Goal: Task Accomplishment & Management: Manage account settings

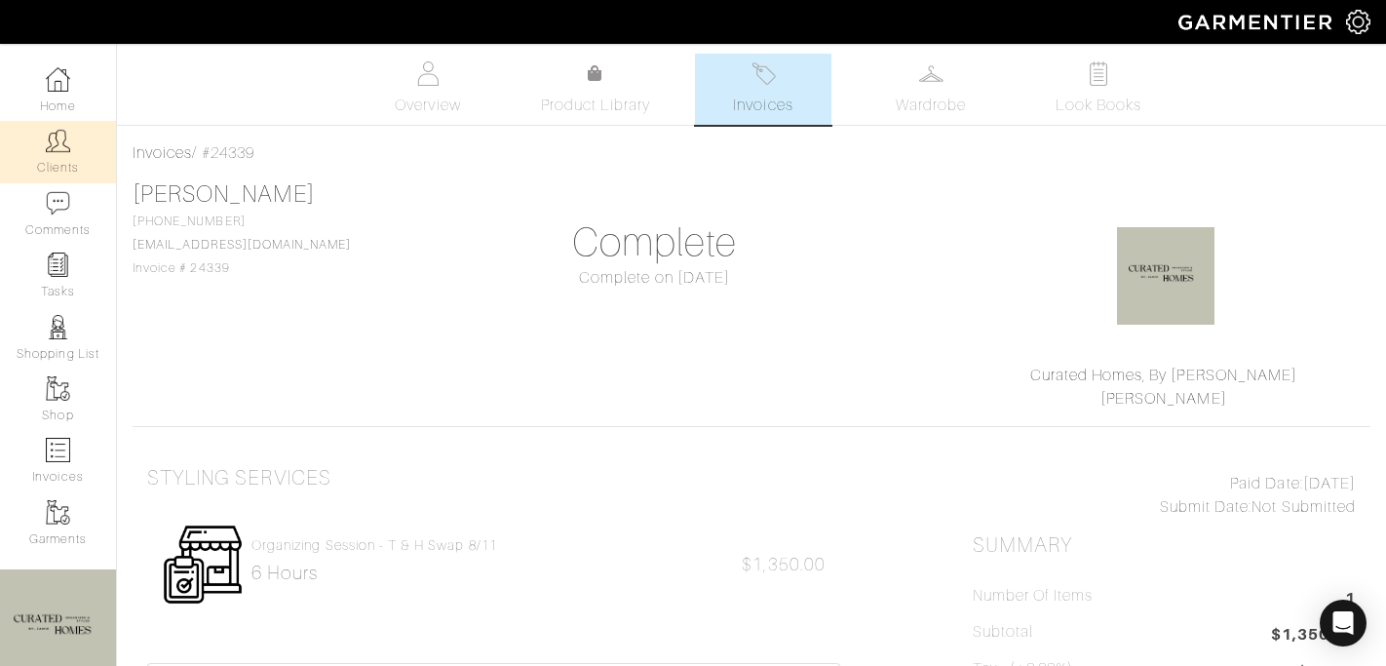
click at [58, 157] on link "Clients" at bounding box center [58, 151] width 116 height 61
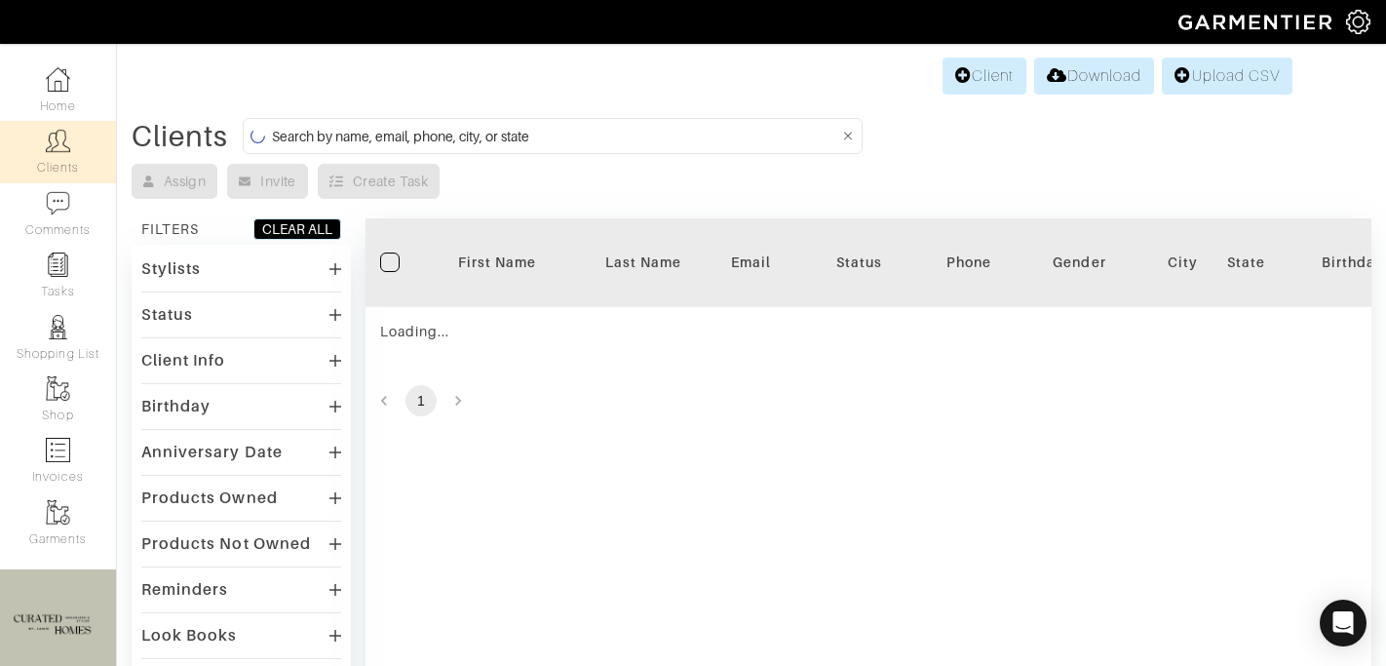
click at [367, 127] on input at bounding box center [555, 136] width 567 height 24
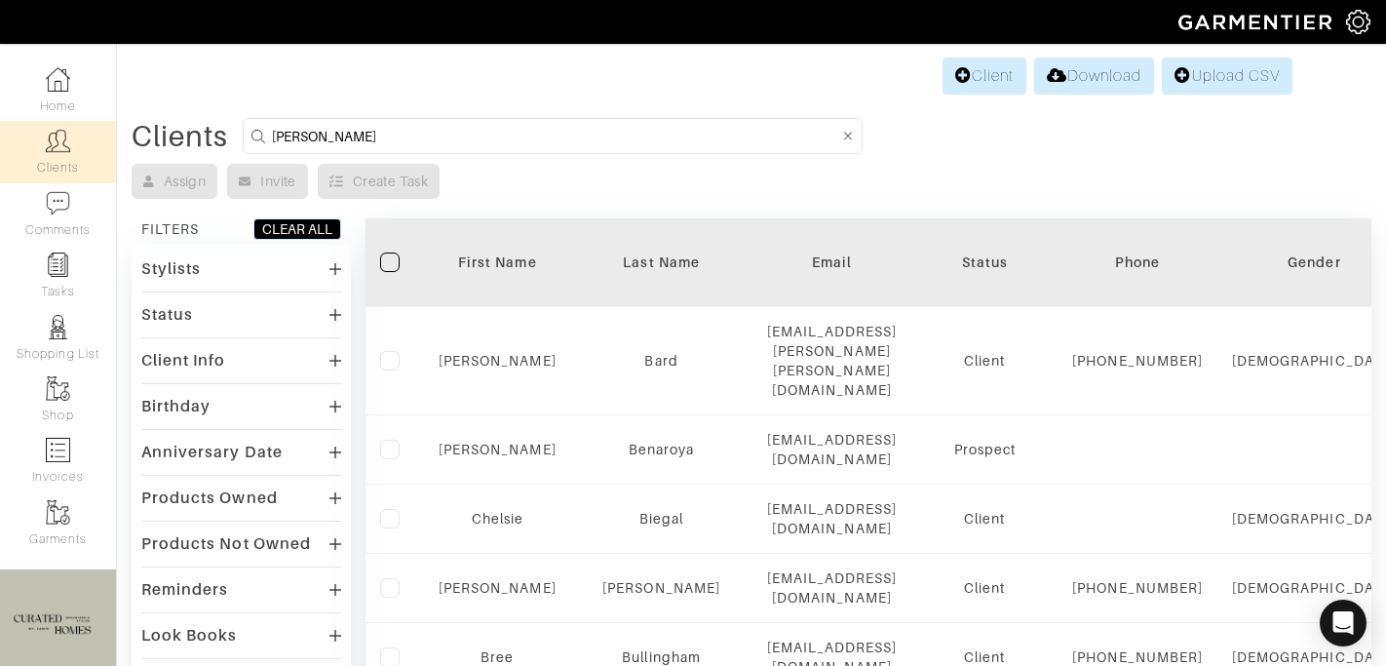
type input "david kornmeier"
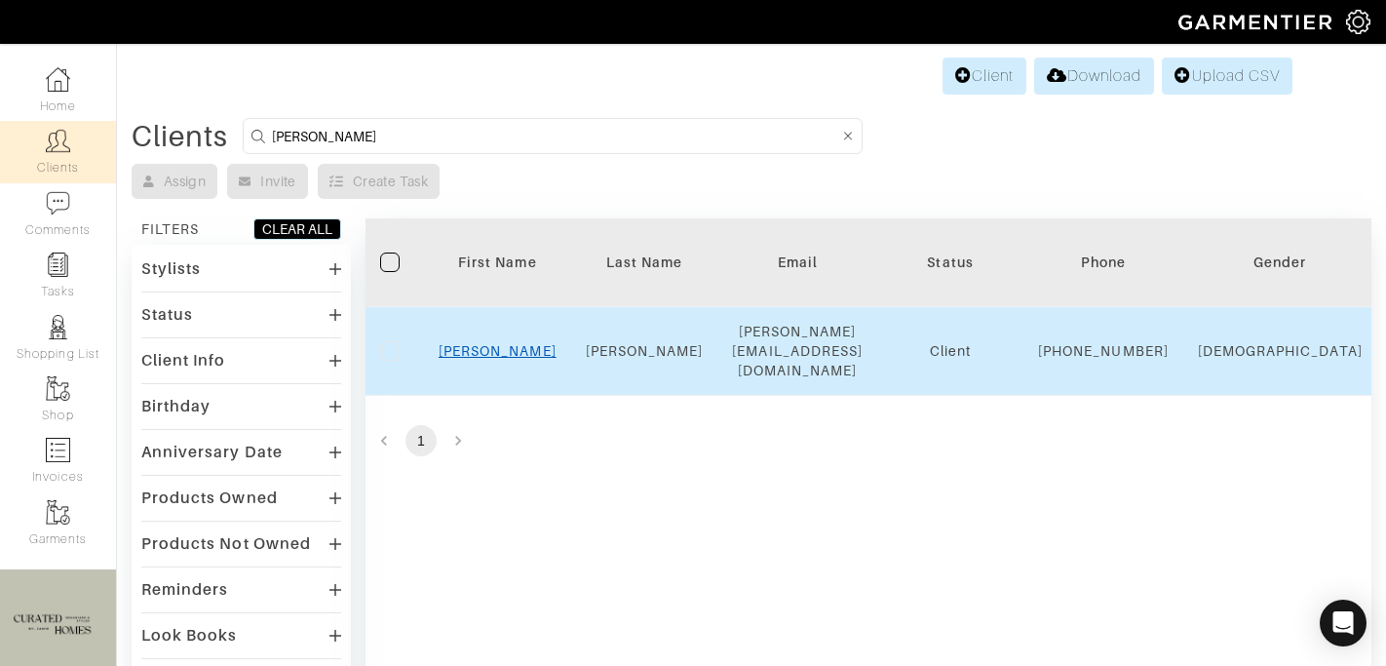
click at [502, 351] on link "David" at bounding box center [498, 351] width 118 height 16
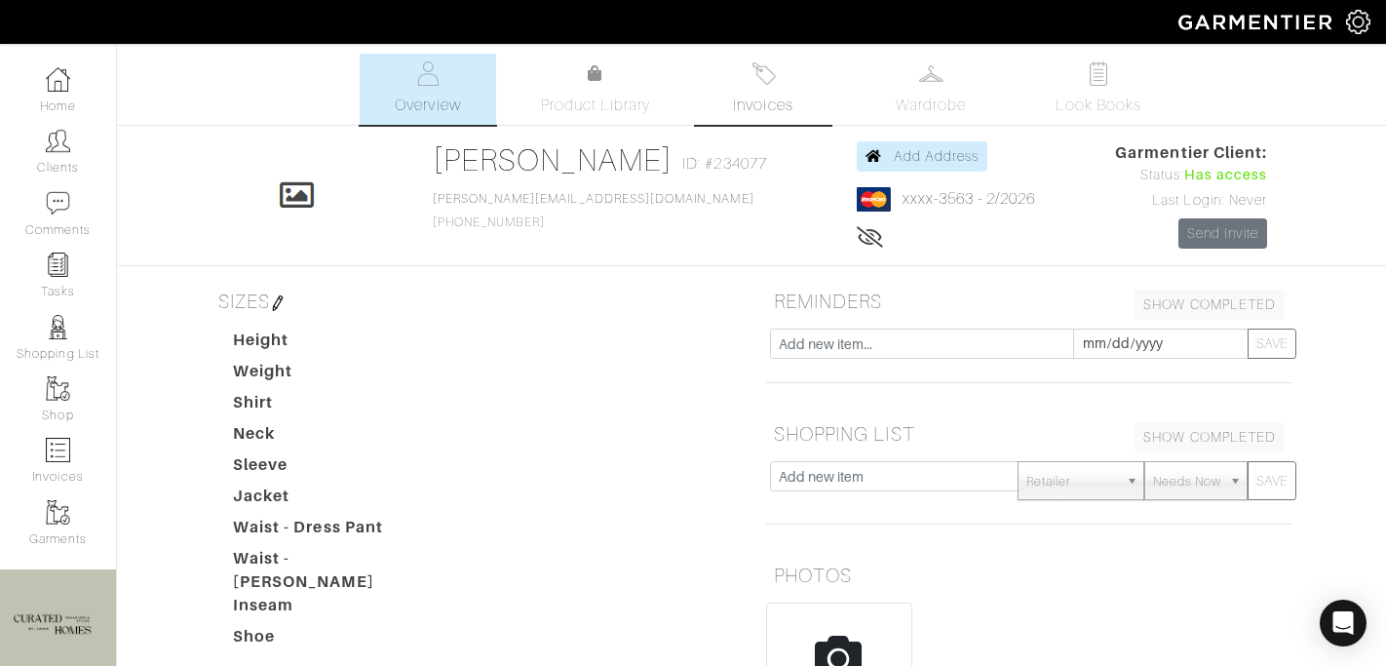
click at [773, 100] on span "Invoices" at bounding box center [762, 105] width 59 height 23
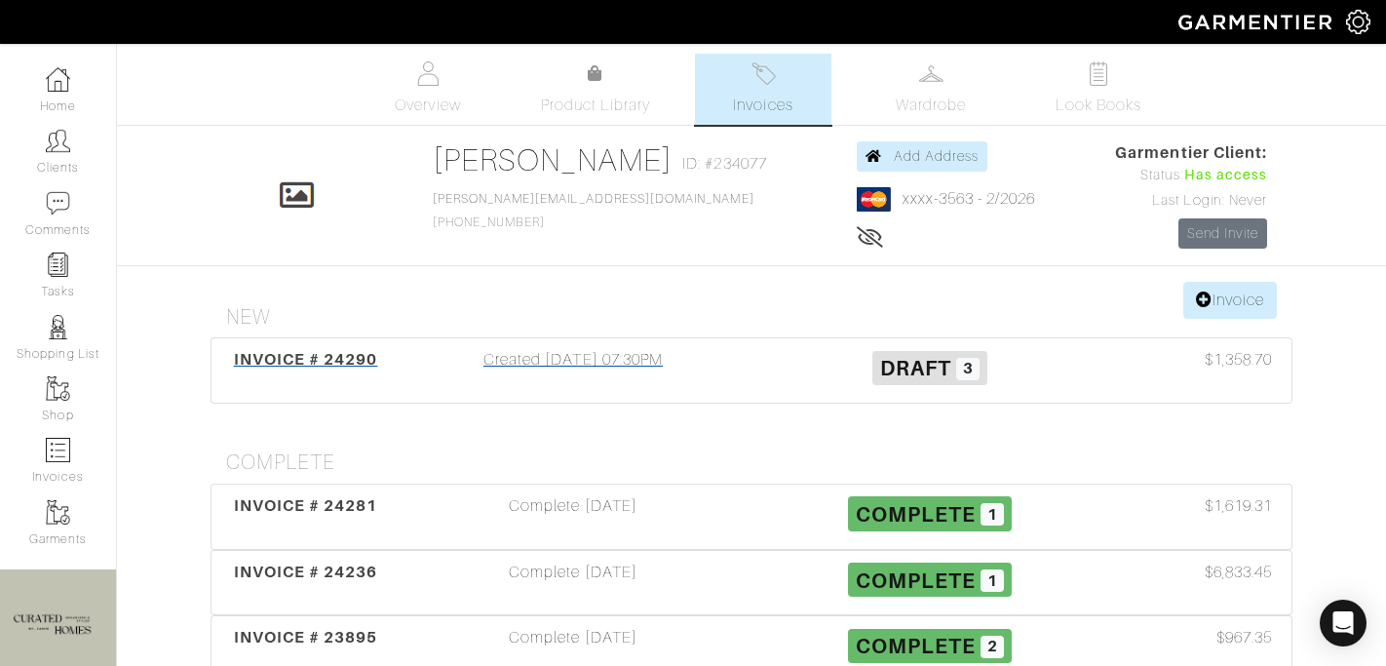
click at [570, 385] on div "Created [DATE] 07:30PM" at bounding box center [573, 370] width 357 height 45
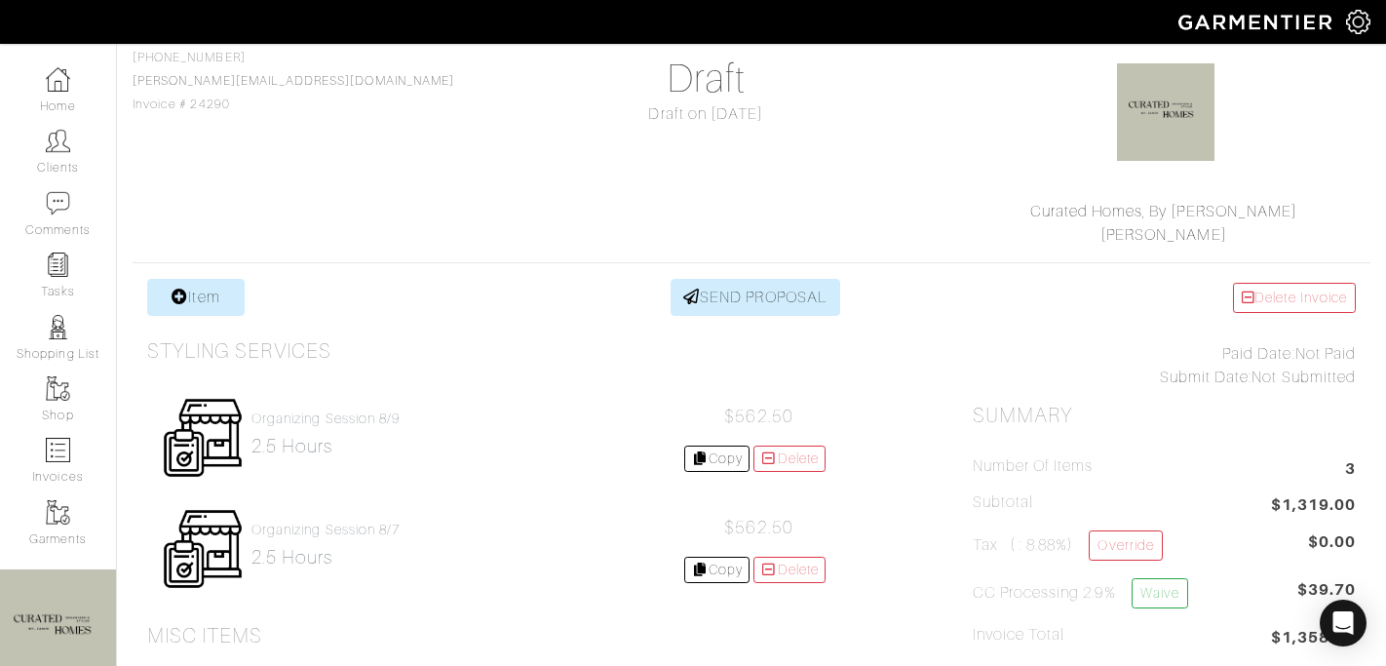
scroll to position [2, 0]
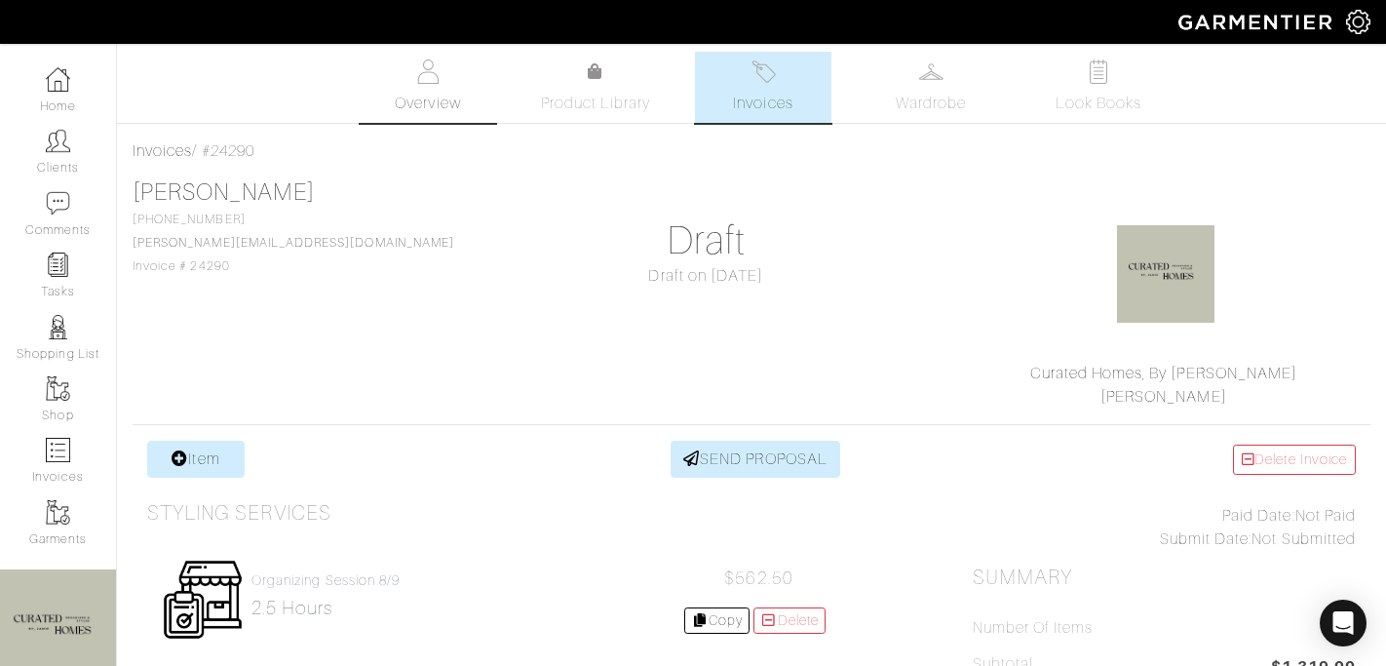
click at [396, 92] on span "Overview" at bounding box center [427, 103] width 65 height 23
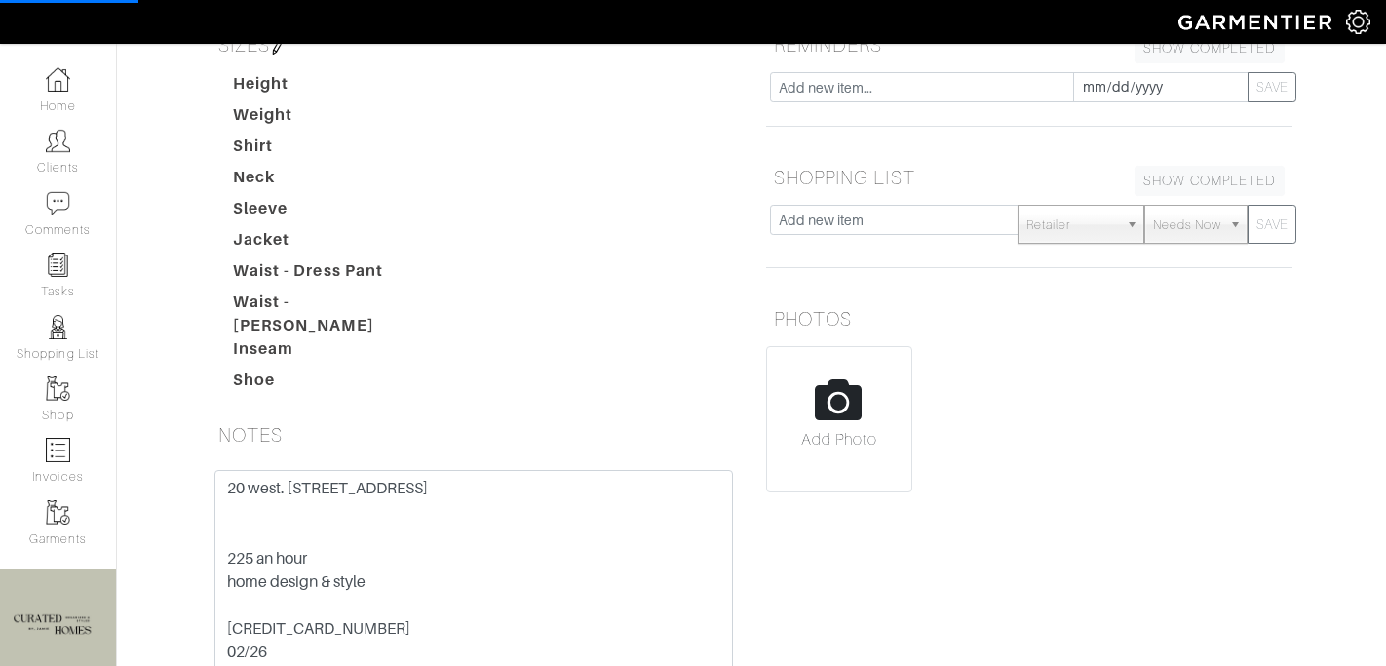
scroll to position [456, 0]
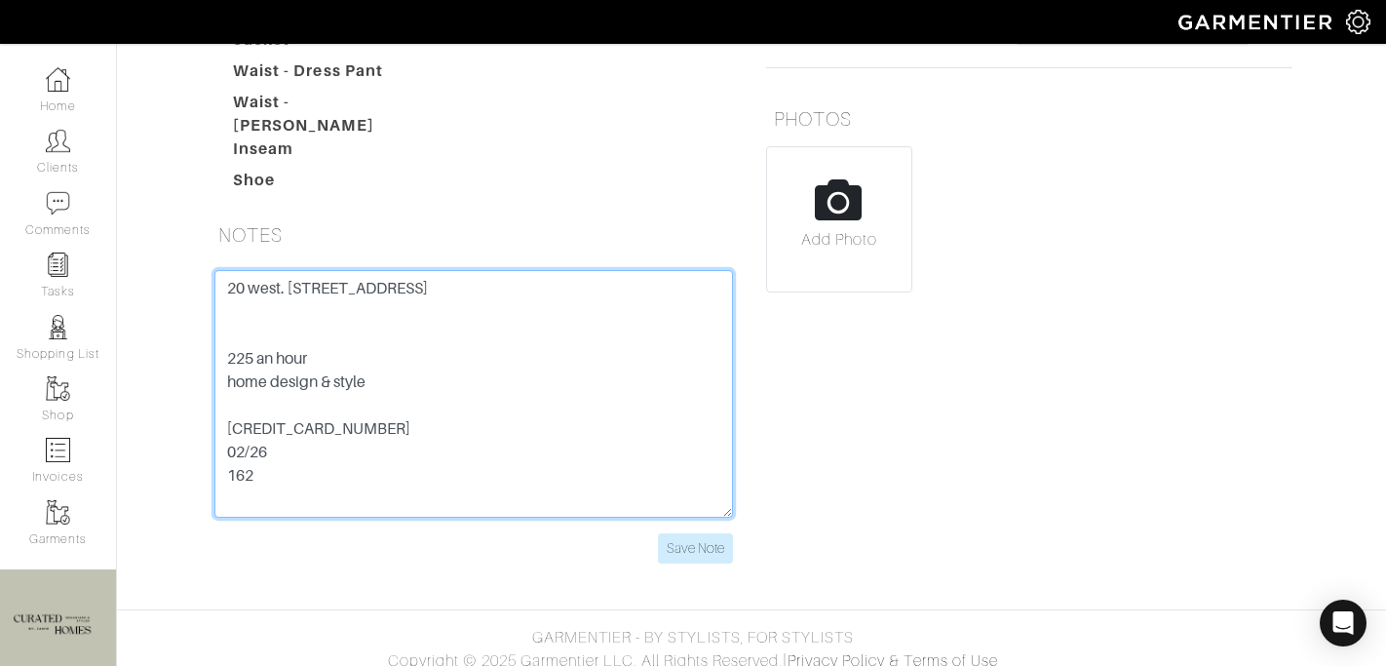
click at [310, 417] on textarea "20 west. 64th street 9O 225 an hour home design & style 5424 1812 3042 3563 02/…" at bounding box center [473, 394] width 519 height 248
click at [310, 418] on textarea "20 west. 64th street 9O 225 an hour home design & style 5424 1812 3042 3563 02/…" at bounding box center [473, 394] width 519 height 248
click at [310, 418] on textarea "20 west. [STREET_ADDRESS] 225 an hour home design & style [CREDIT_CARD_NUMBER] …" at bounding box center [473, 394] width 519 height 248
click at [359, 276] on textarea "20 west. [STREET_ADDRESS] 225 an hour home design & style [CREDIT_CARD_NUMBER] …" at bounding box center [473, 394] width 519 height 248
click at [359, 276] on textarea "20 west. 64th street 9O 225 an hour home design & style 5424 1812 3042 3563 02/…" at bounding box center [473, 394] width 519 height 248
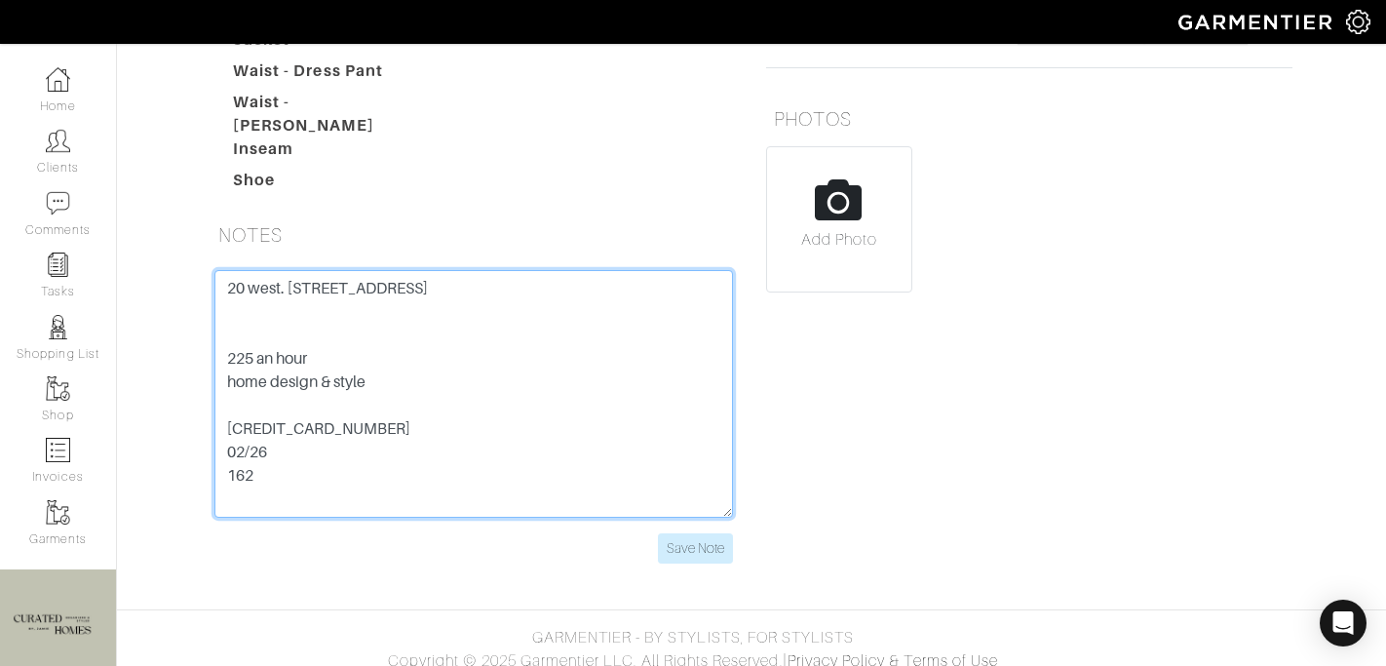
click at [359, 276] on textarea "20 west. 64th street 9O 225 an hour home design & style 5424 1812 3042 3563 02/…" at bounding box center [473, 394] width 519 height 248
click at [327, 298] on textarea "20 west. 64th street 9O 225 an hour home design & style 5424 1812 3042 3563 02/…" at bounding box center [473, 394] width 519 height 248
paste textarea "10023"
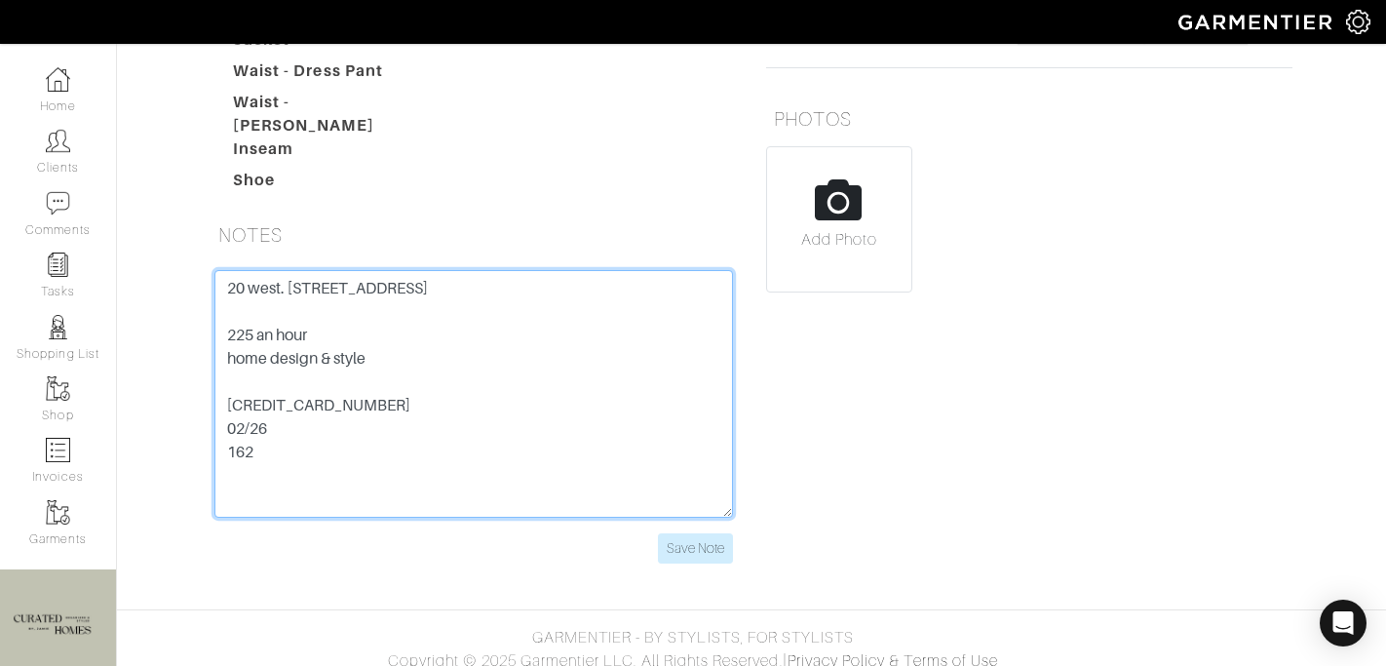
type textarea "20 west. 64th street 9O 10023 225 an hour home design & style 5424 1812 3042 35…"
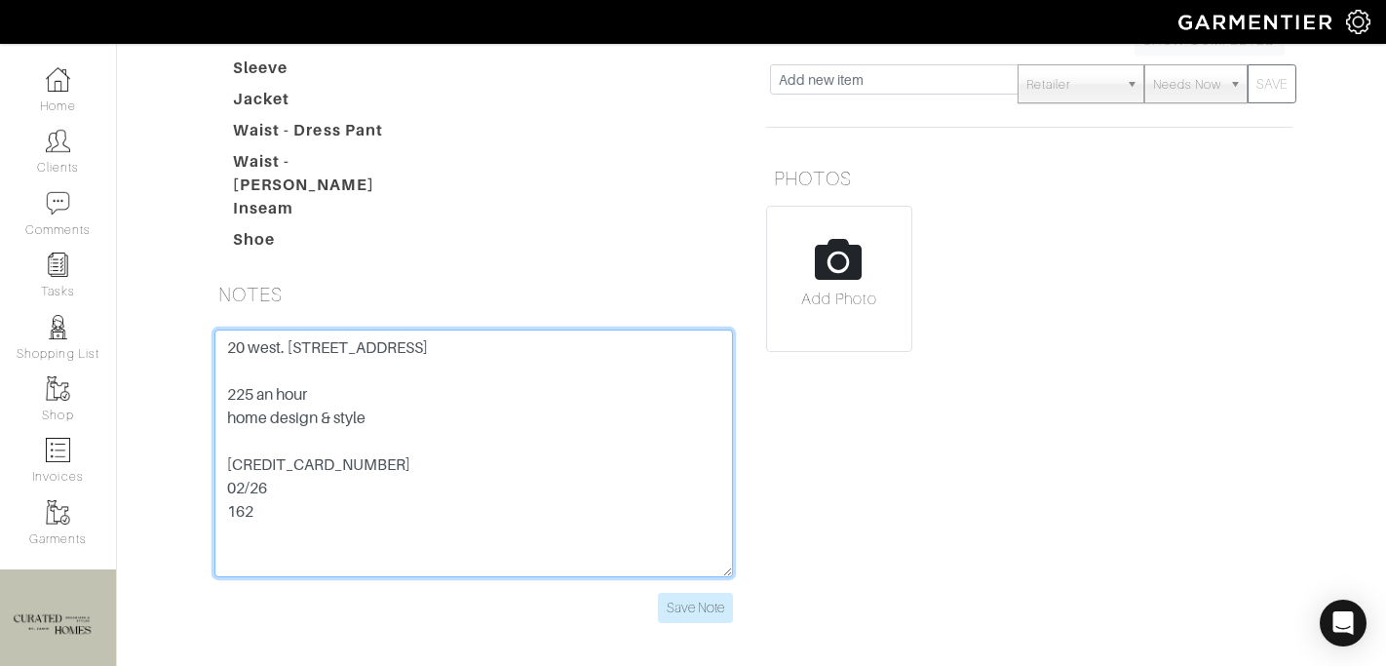
scroll to position [0, 0]
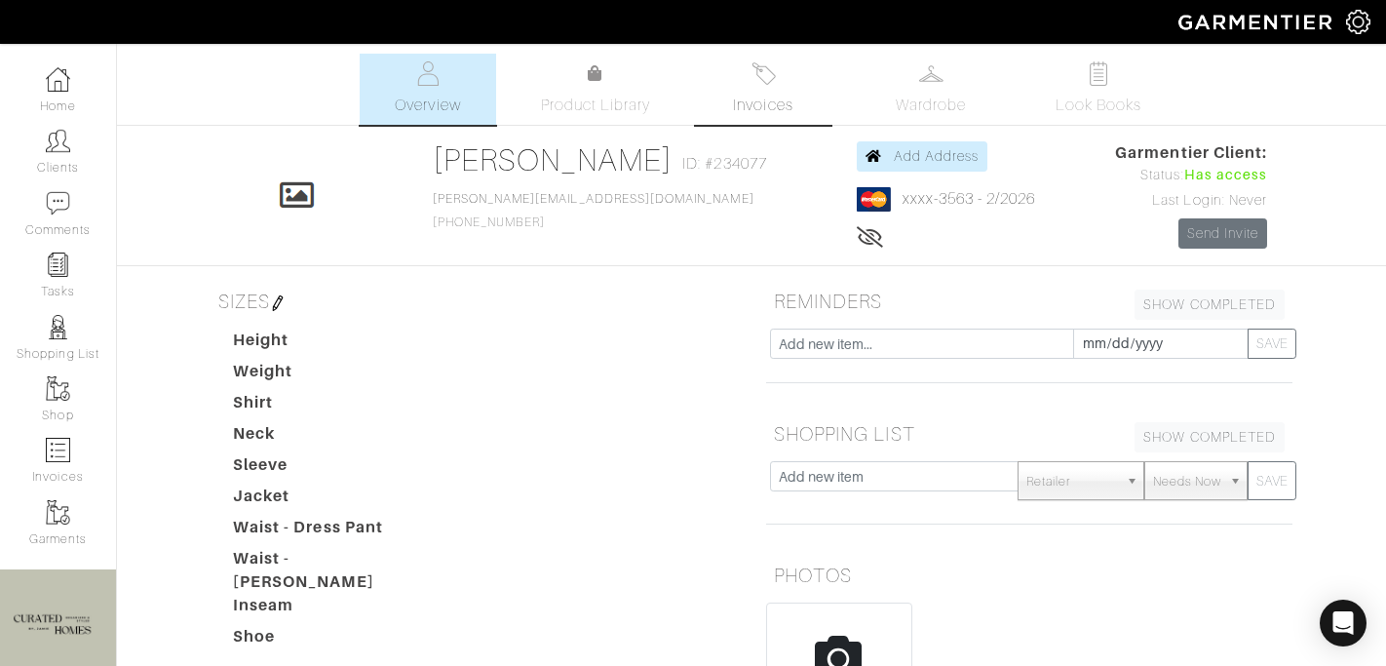
click at [754, 87] on link "Invoices" at bounding box center [763, 89] width 136 height 71
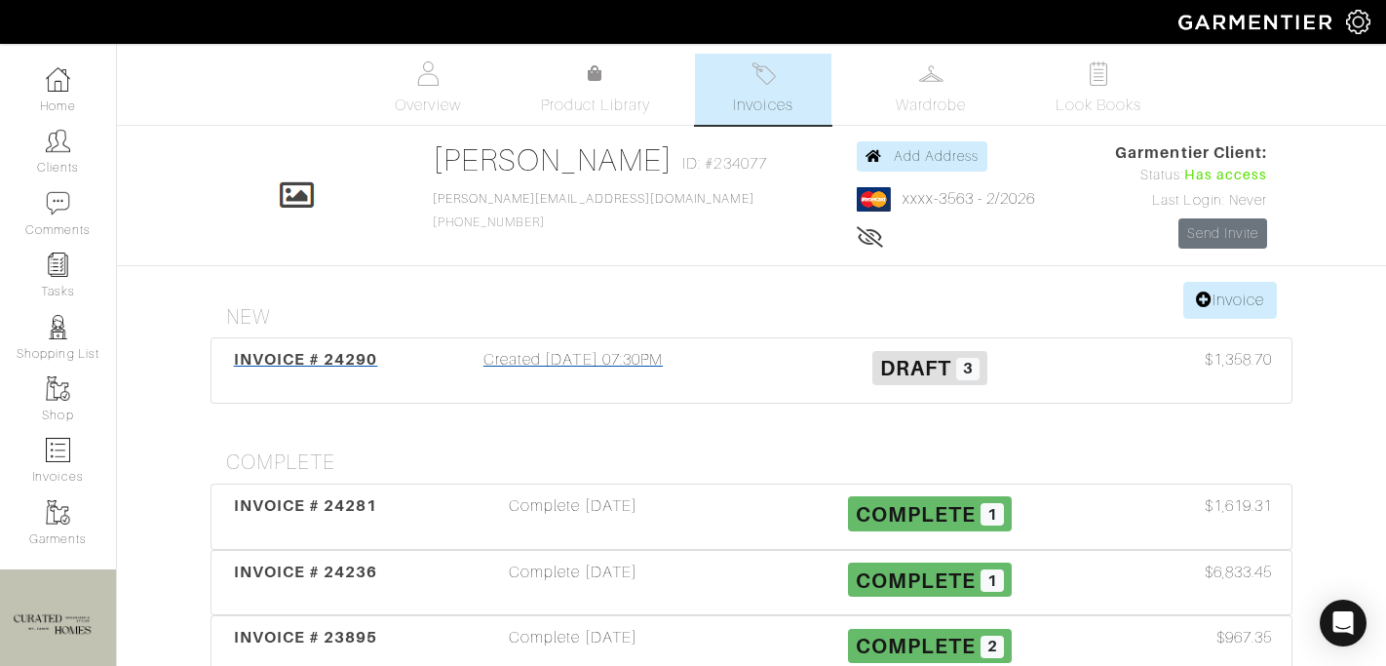
click at [550, 391] on div "Created 08/07/25 07:30PM" at bounding box center [573, 370] width 357 height 45
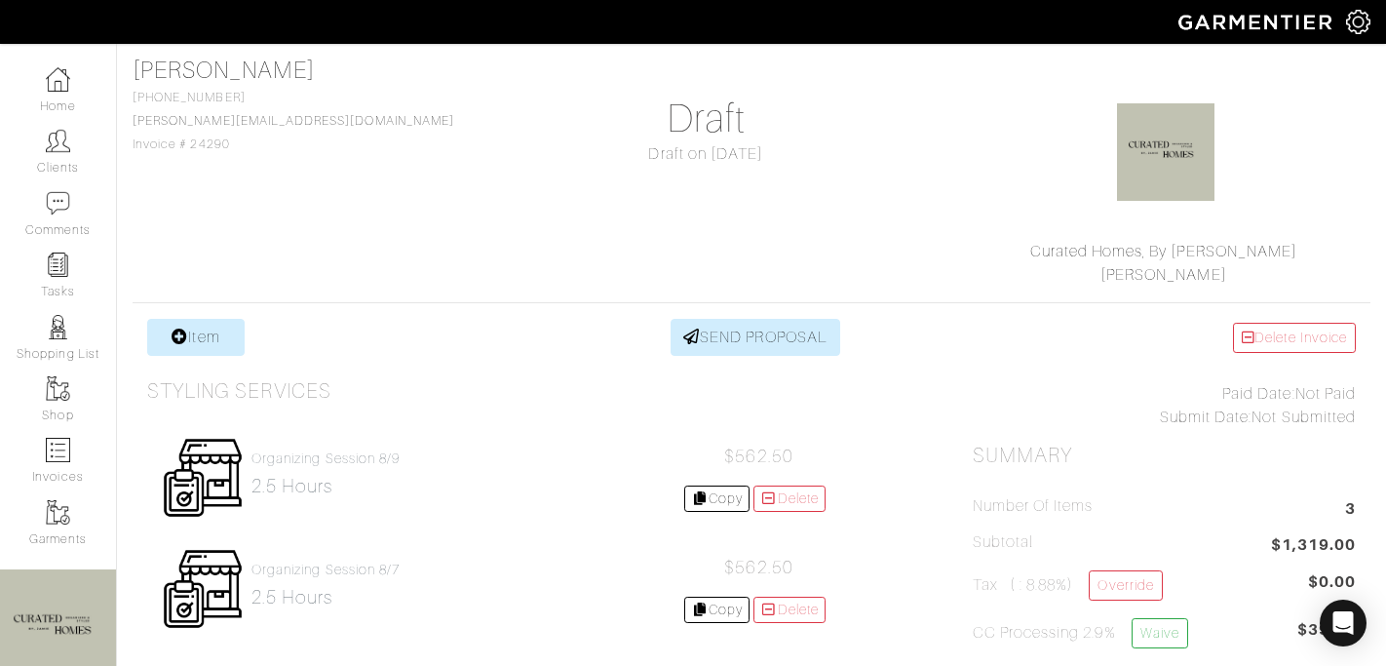
scroll to position [167, 0]
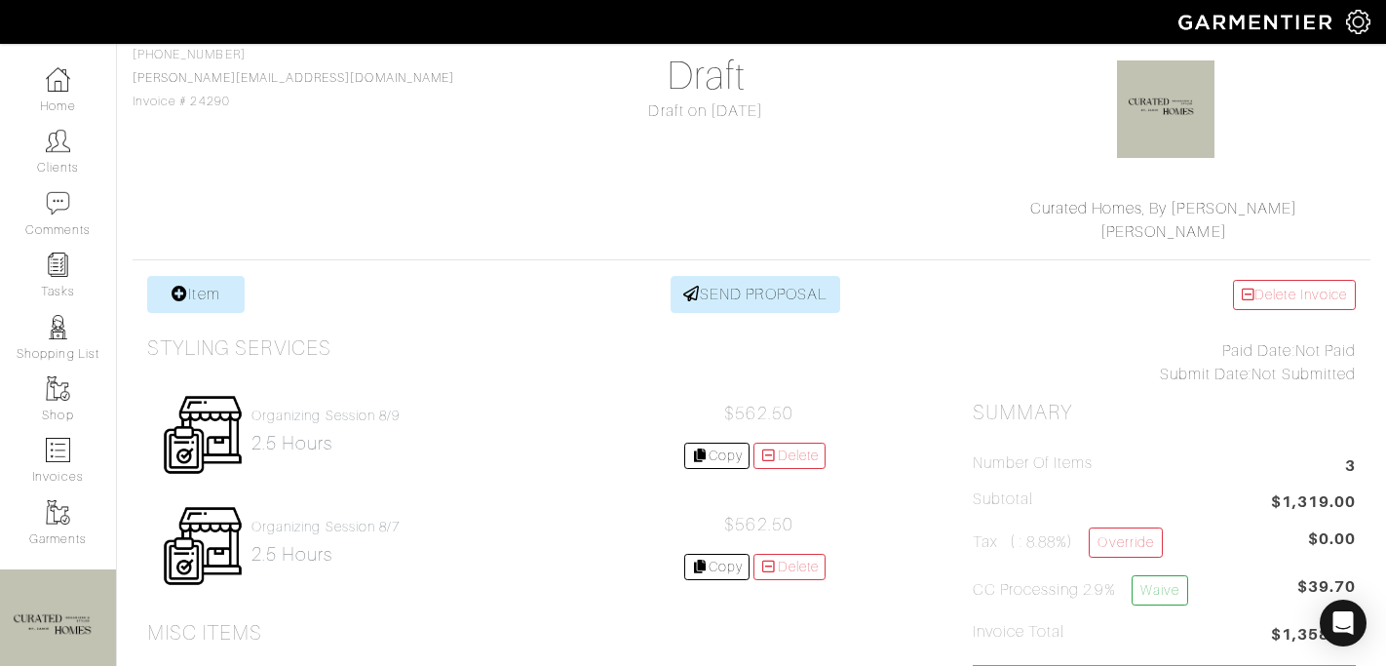
click at [220, 271] on div "Invoices / #24290 David Kornmeier 917-494-4302 davidkornmeier@hotmail.com Invoi…" at bounding box center [751, 636] width 1269 height 1323
click at [220, 291] on link "Item" at bounding box center [195, 294] width 97 height 37
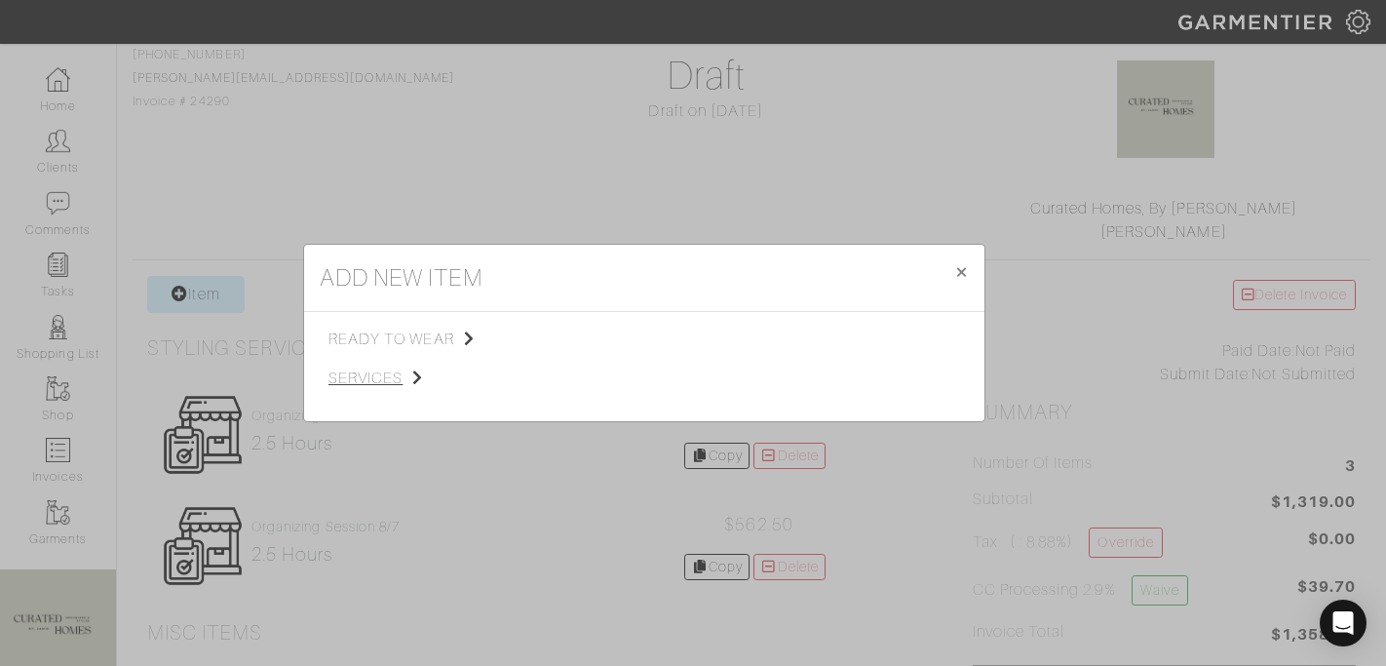
click at [389, 381] on span "services" at bounding box center [426, 377] width 196 height 23
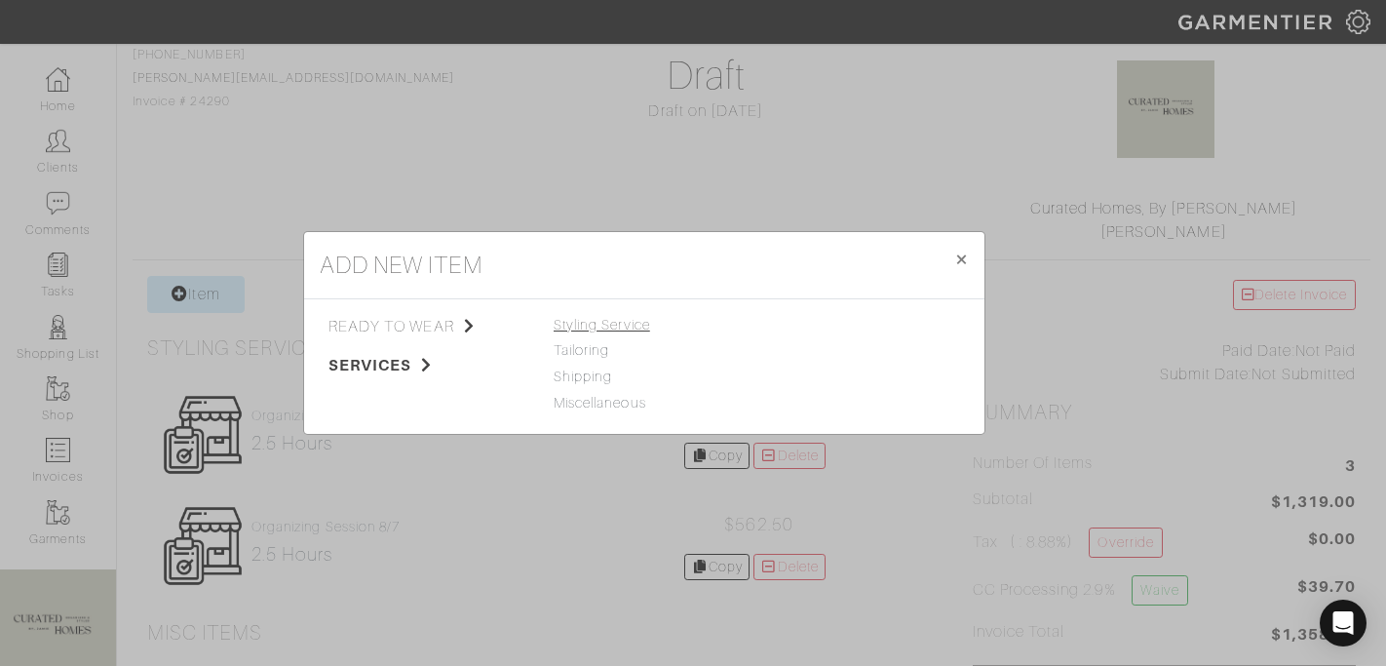
click at [620, 322] on span "Styling Service" at bounding box center [602, 325] width 96 height 16
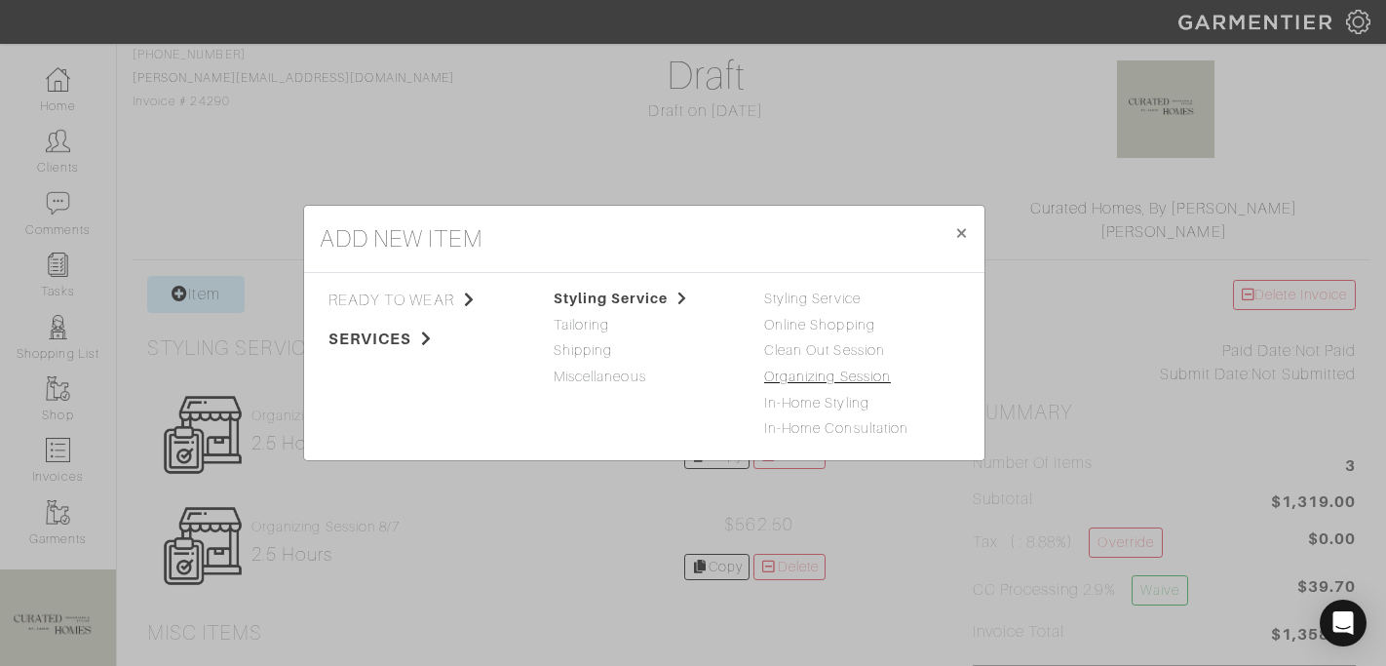
click at [800, 382] on link "Organizing Session" at bounding box center [827, 376] width 127 height 16
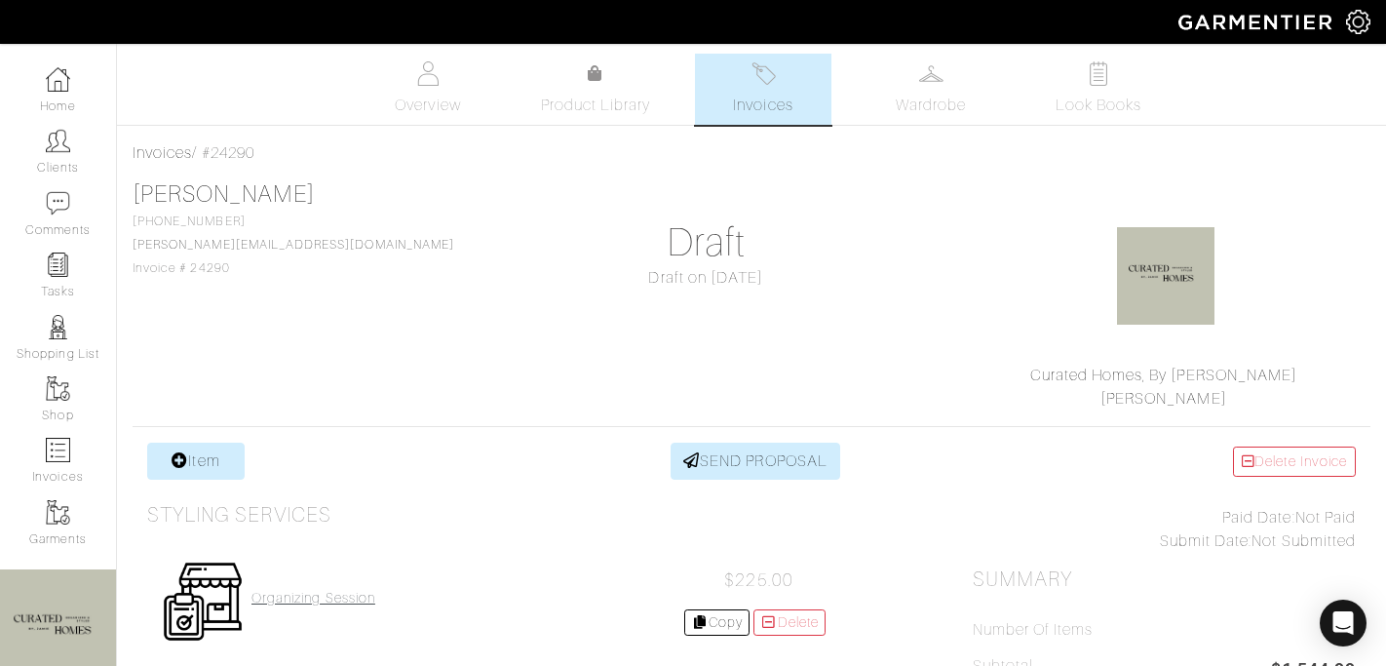
click at [328, 596] on h4 "Organizing Session" at bounding box center [313, 598] width 124 height 17
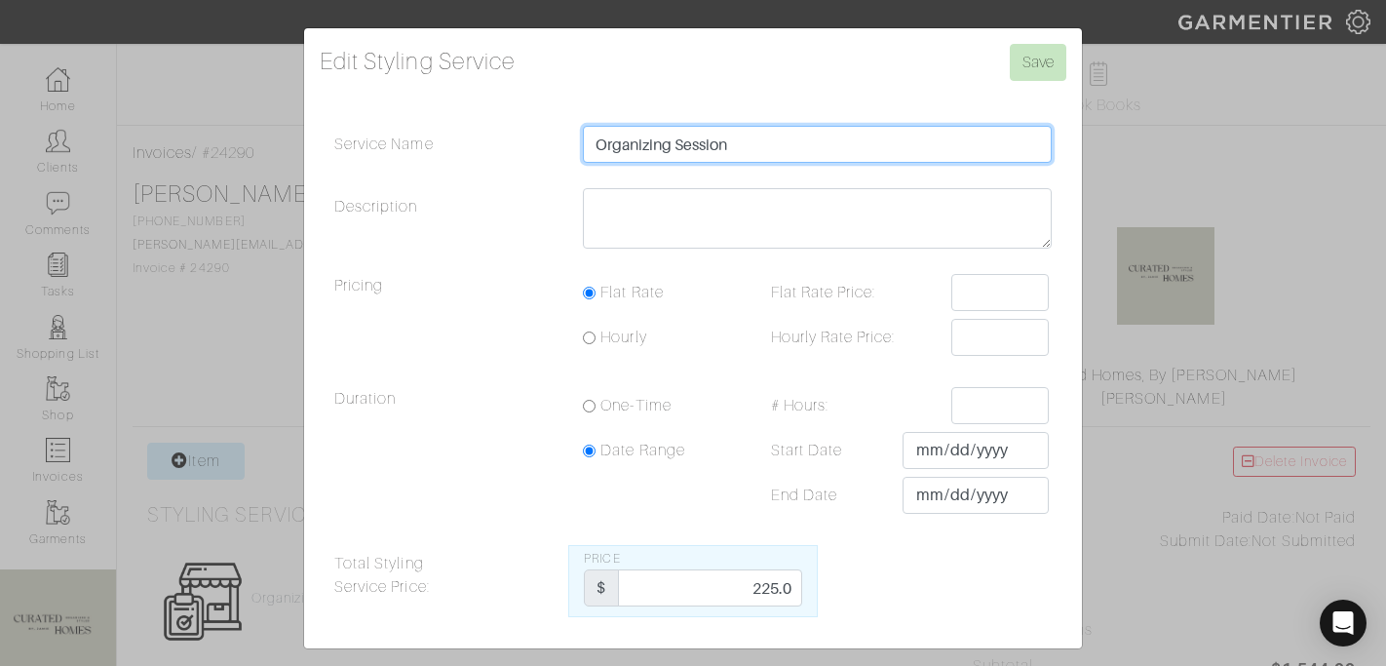
click at [798, 132] on input "Organizing Session" at bounding box center [817, 144] width 469 height 37
click at [787, 150] on input "Organizing Session" at bounding box center [817, 144] width 469 height 37
type input "Organizing Session 7/12"
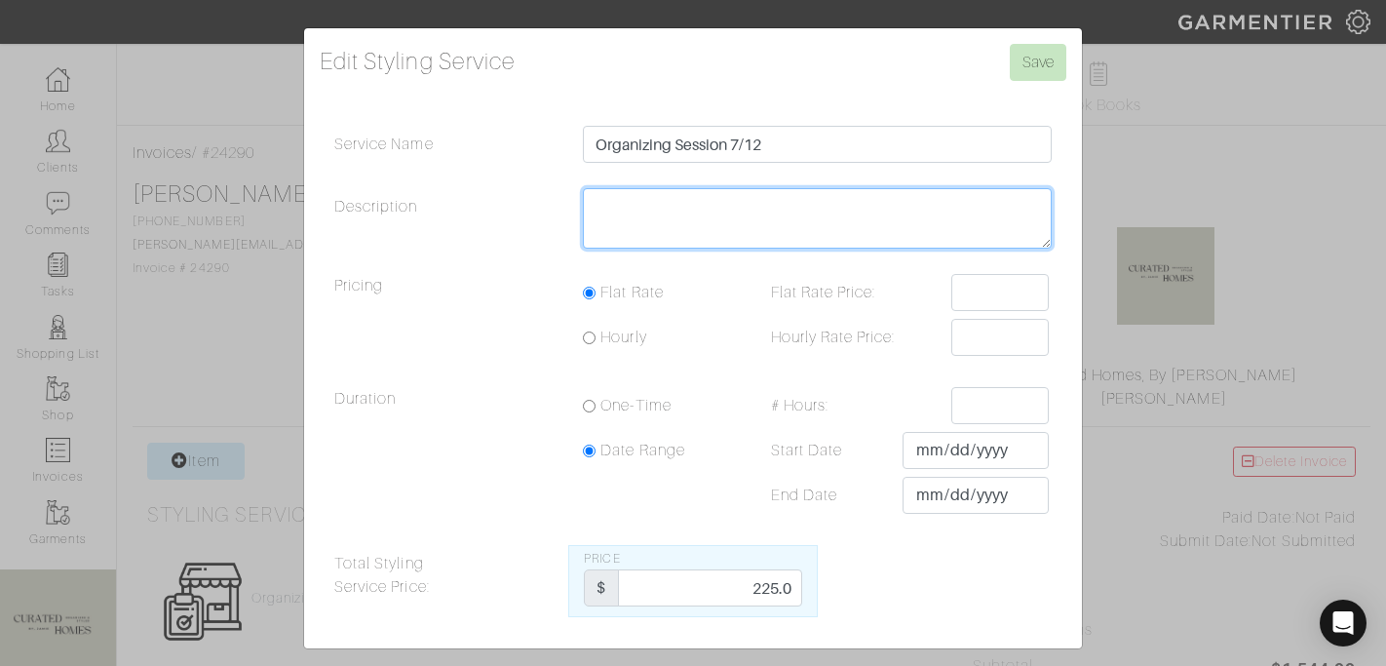
click at [686, 227] on textarea "Description" at bounding box center [817, 218] width 469 height 60
type textarea "5 hours"
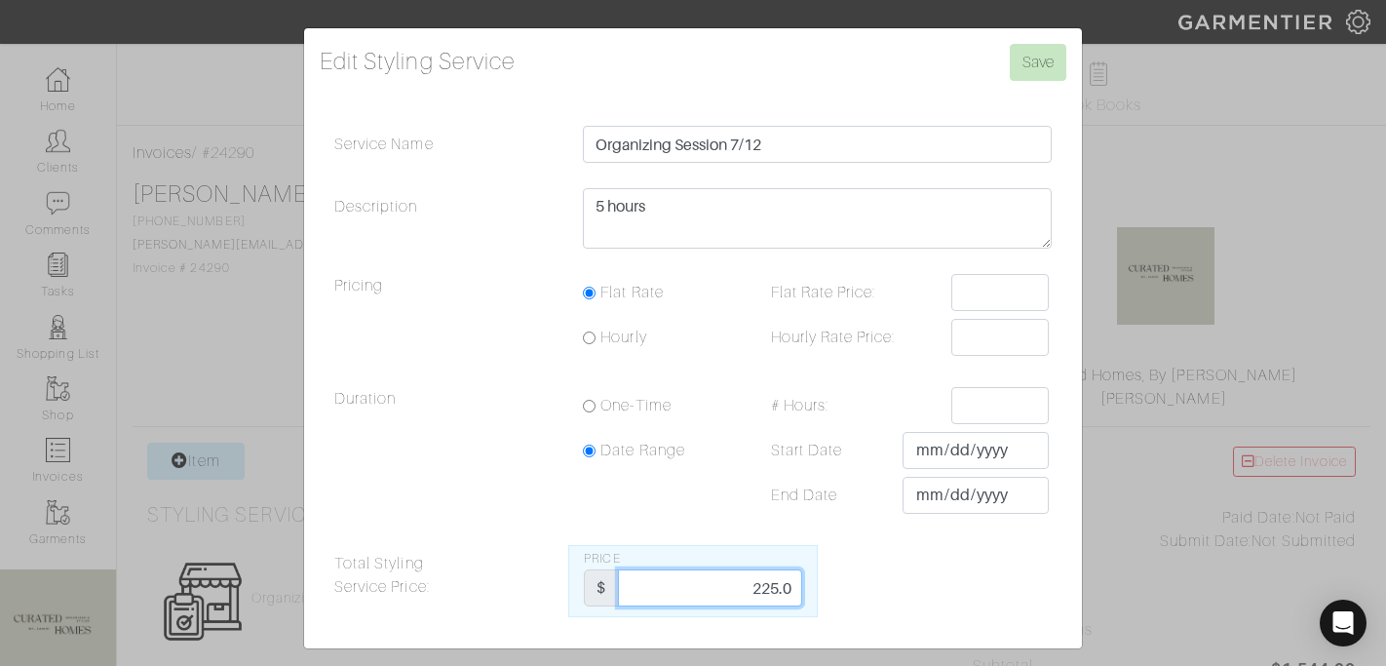
click at [771, 583] on input "225.0" at bounding box center [709, 587] width 183 height 37
type input "1125"
click at [1045, 63] on input "Save" at bounding box center [1038, 62] width 57 height 37
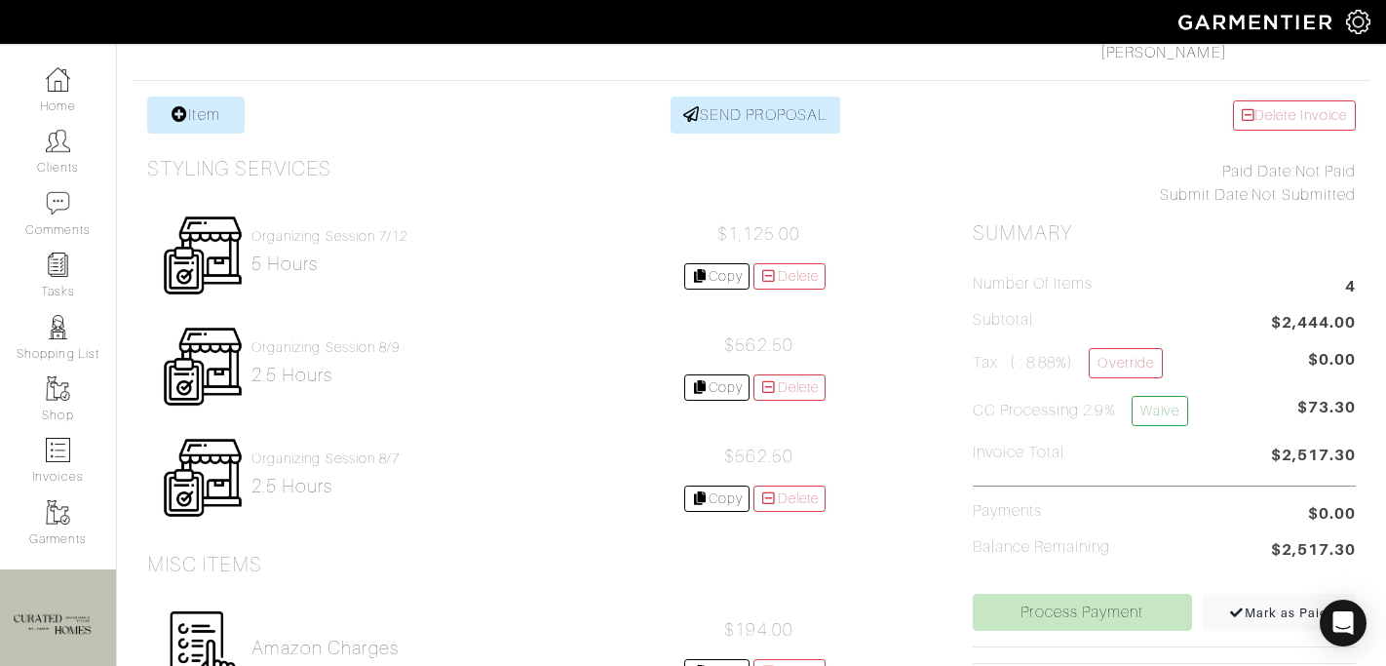
scroll to position [349, 0]
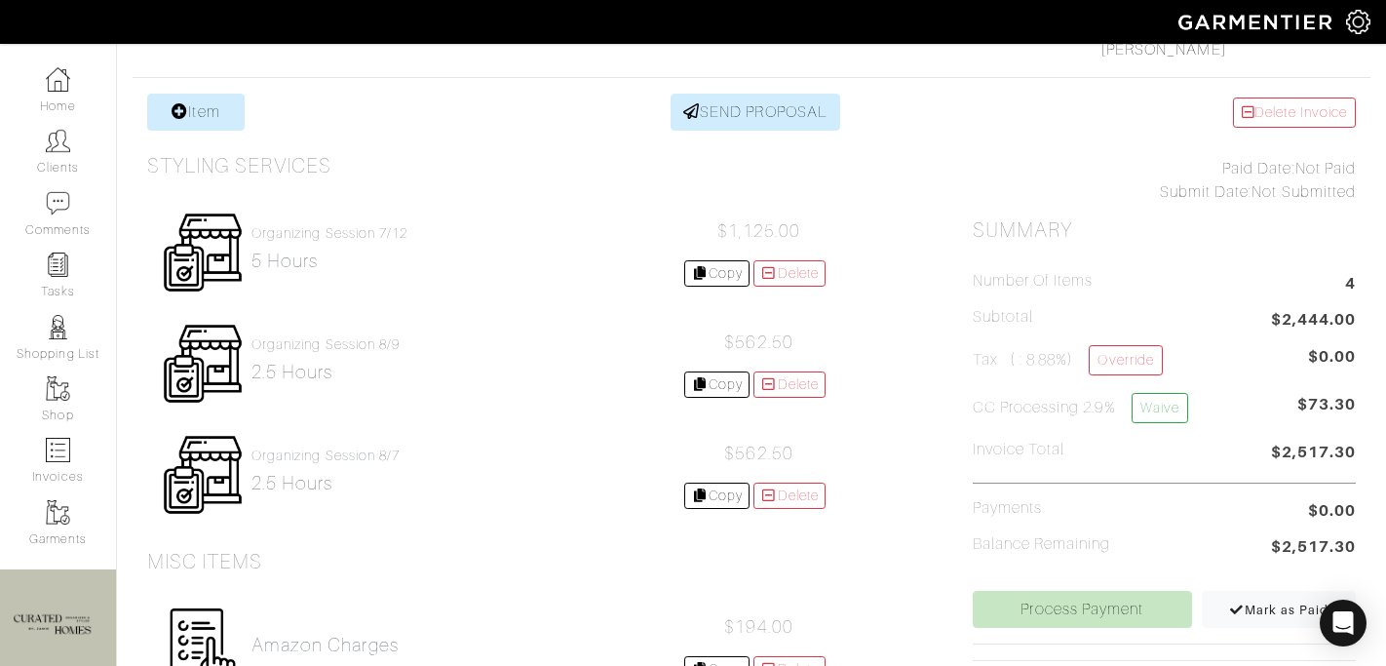
click at [1304, 316] on span "$2,444.00" at bounding box center [1313, 321] width 85 height 26
copy ul "$2,444.00"
click at [1156, 348] on link "Override" at bounding box center [1125, 360] width 73 height 30
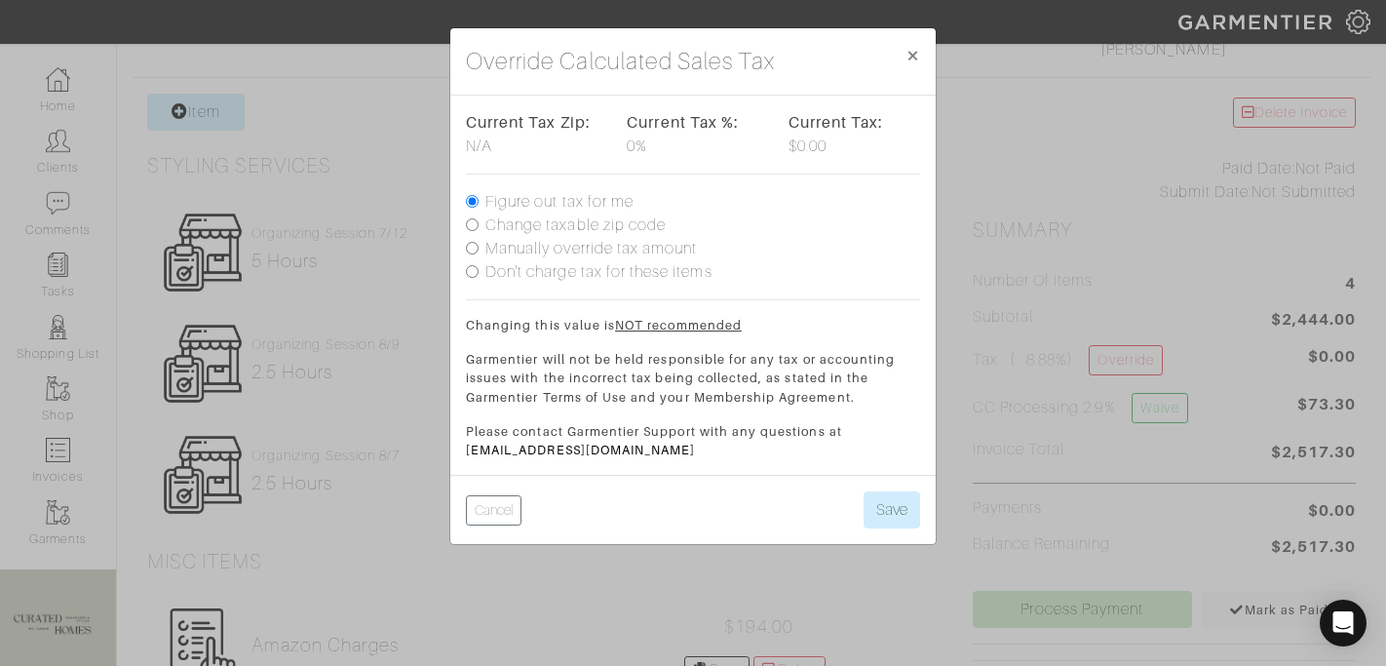
click at [560, 247] on label "Manually override tax amount" at bounding box center [591, 248] width 212 height 23
click at [479, 247] on input "Manually override tax amount" at bounding box center [472, 248] width 13 height 13
radio input "true"
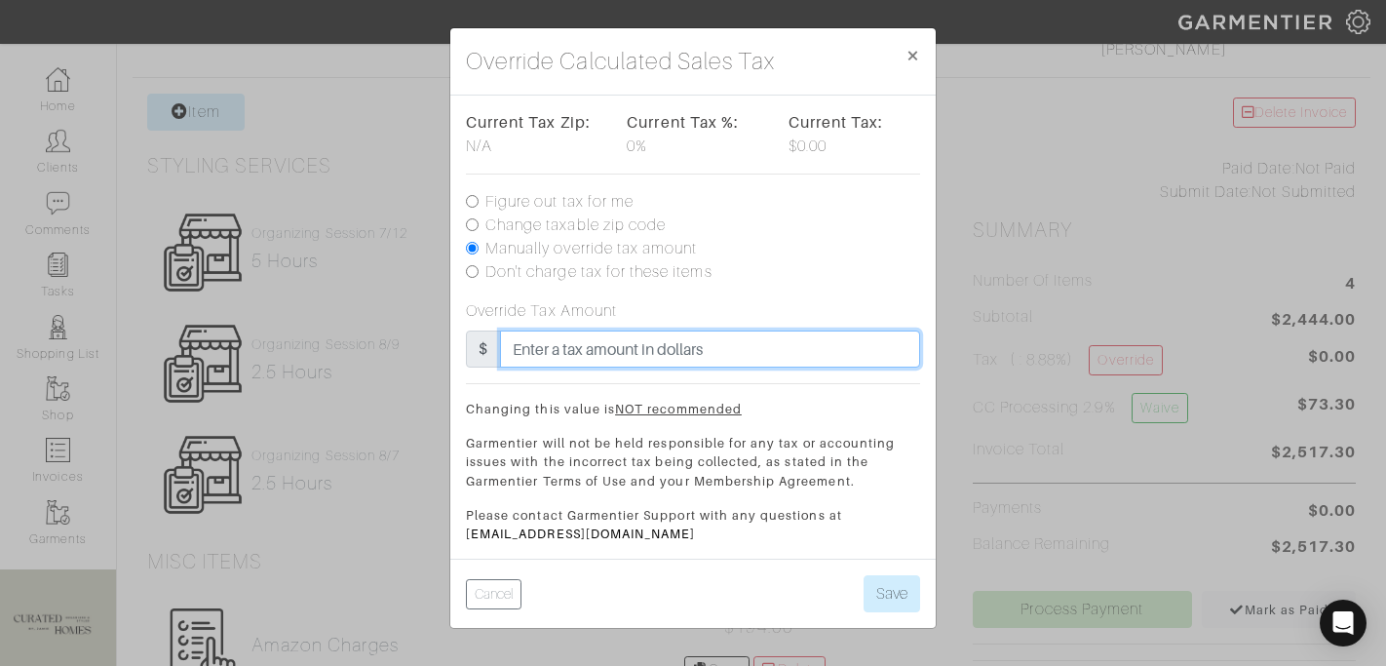
click at [573, 359] on input "text" at bounding box center [710, 348] width 420 height 37
type input "107"
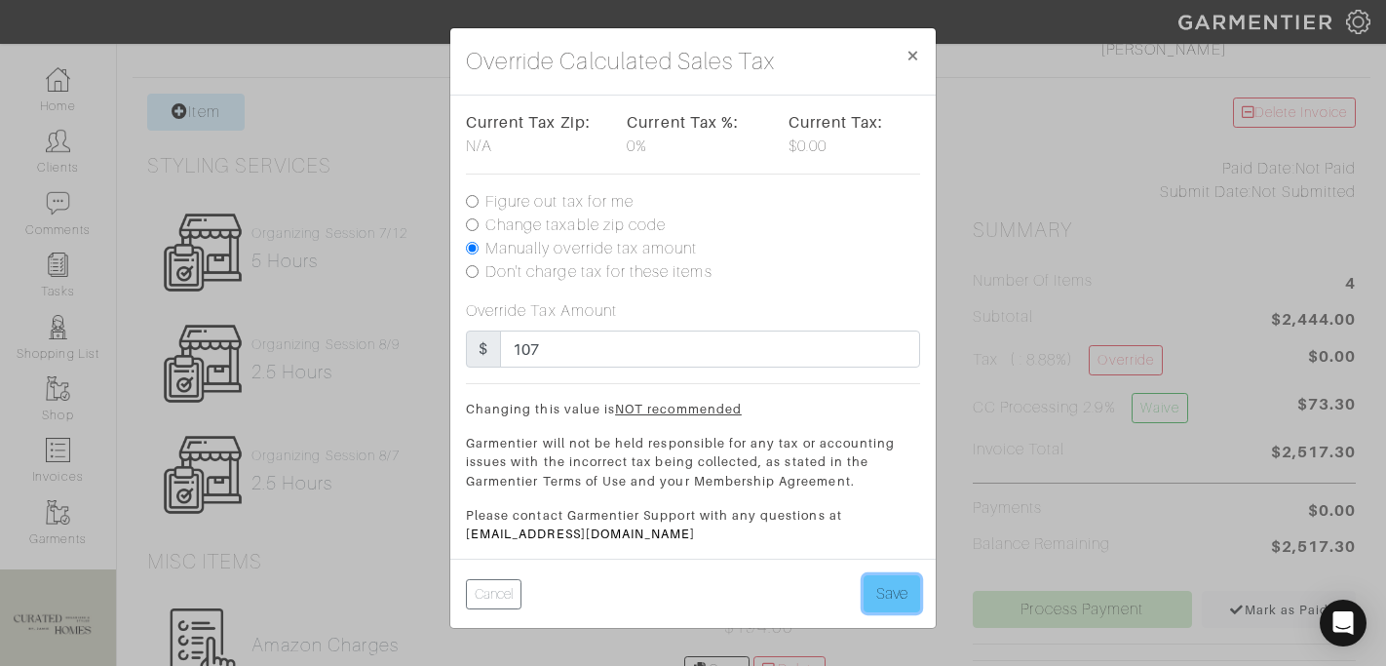
click at [885, 597] on button "Save" at bounding box center [892, 593] width 57 height 37
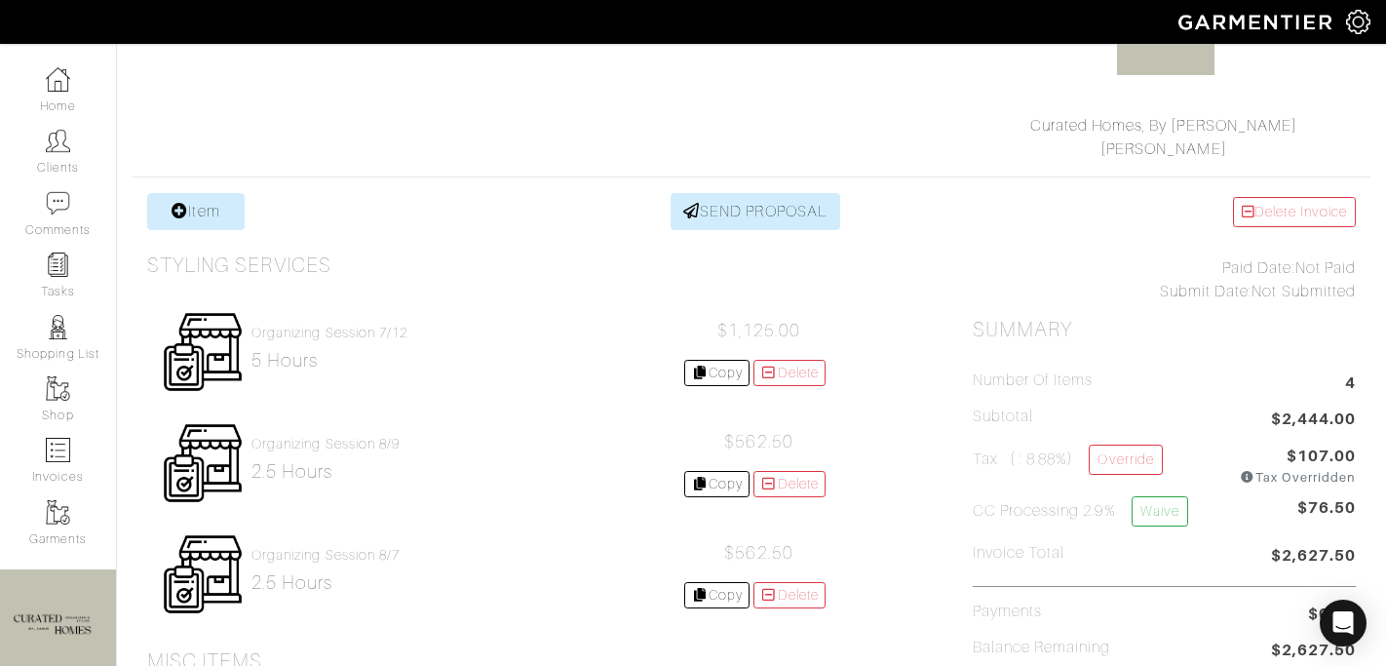
scroll to position [250, 0]
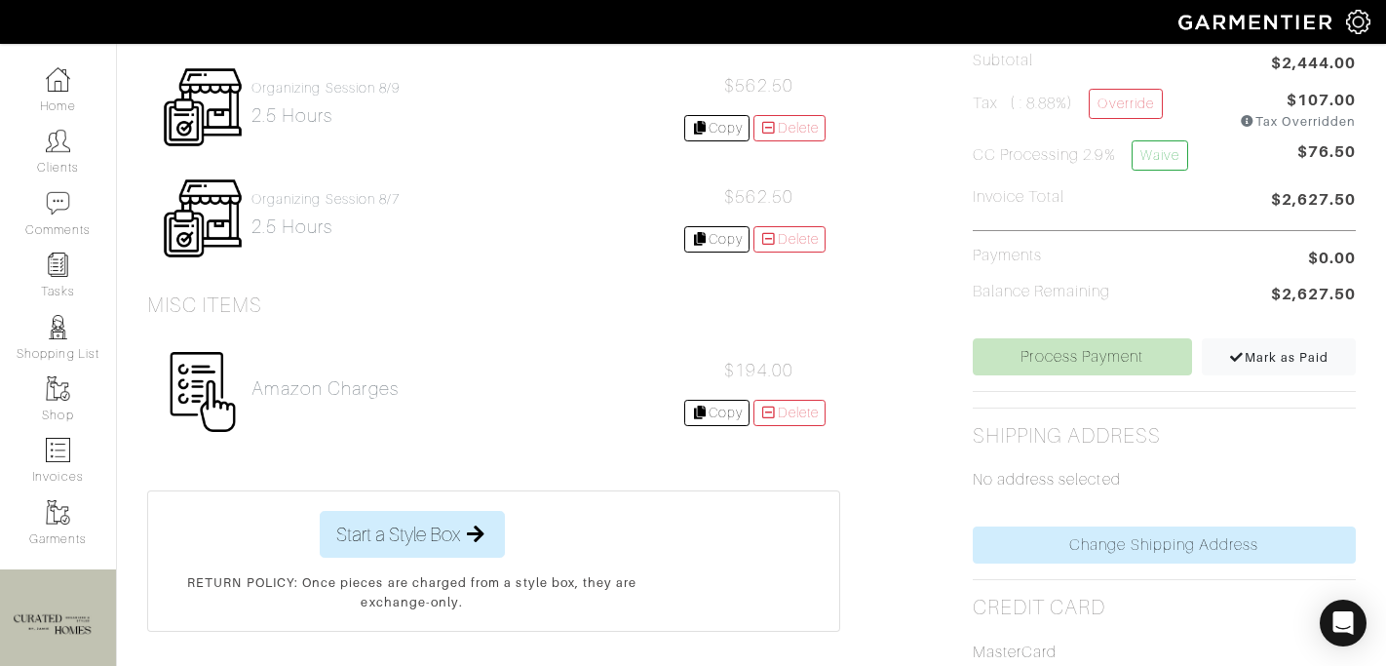
scroll to position [606, 0]
click at [1063, 360] on link "Process Payment" at bounding box center [1082, 355] width 219 height 37
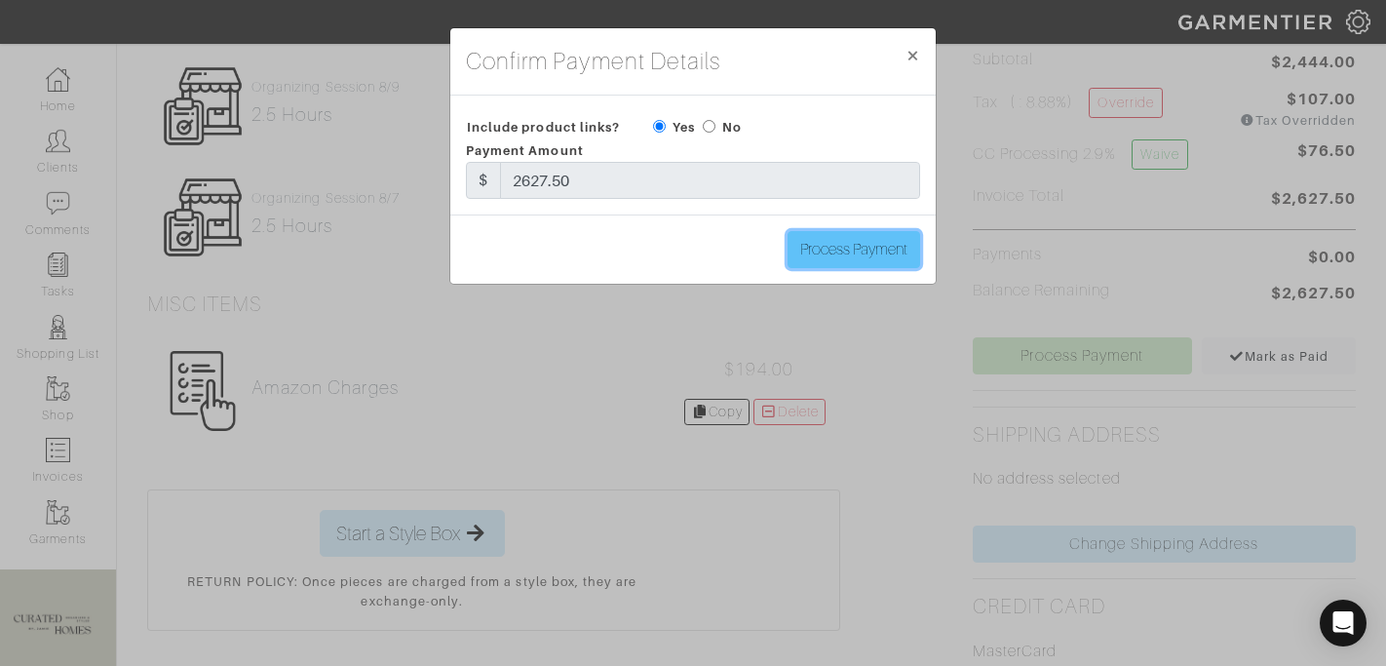
click at [826, 253] on input "Process Payment" at bounding box center [854, 249] width 133 height 37
type input "Process Payment"
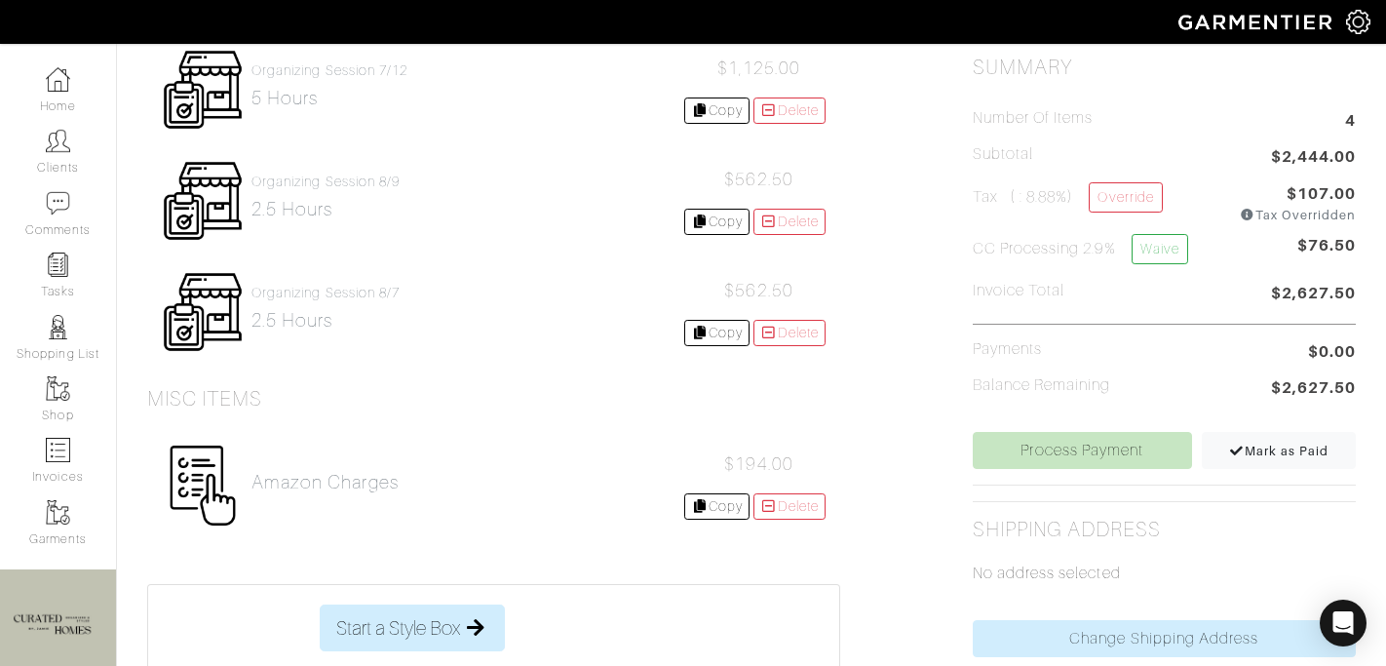
scroll to position [825, 0]
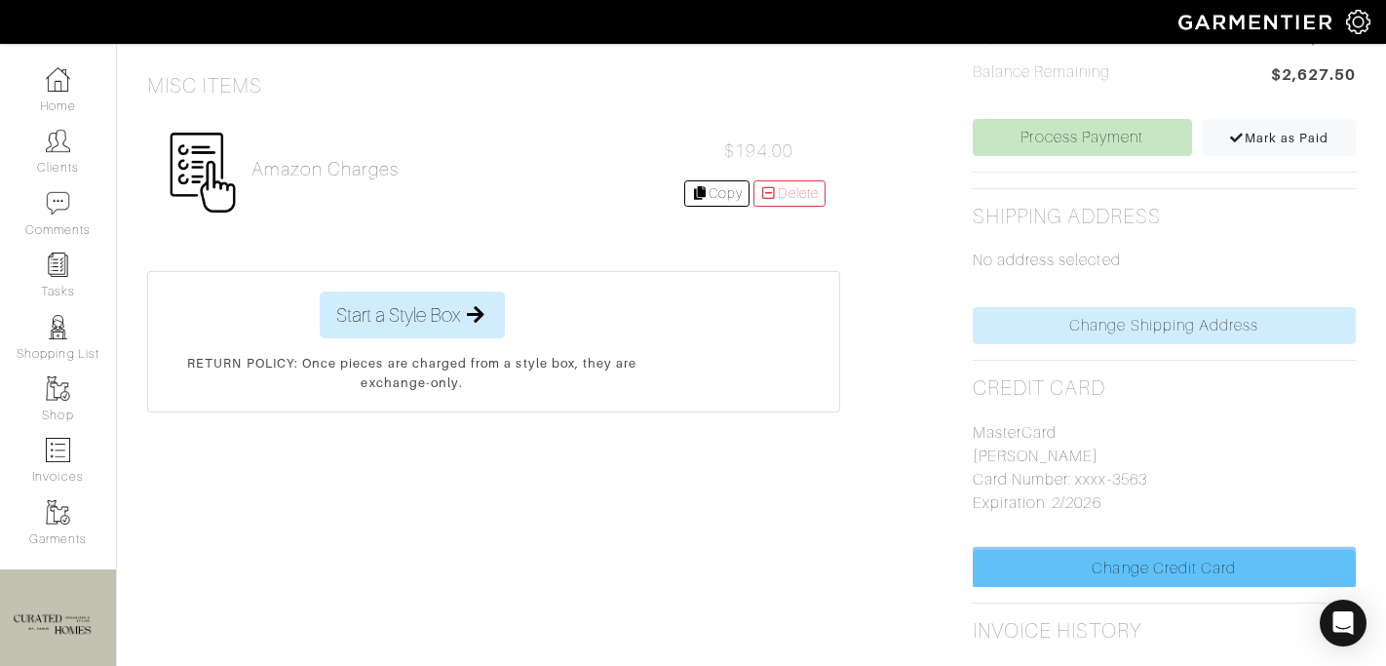
click at [1050, 564] on link "Change Credit Card" at bounding box center [1164, 568] width 383 height 37
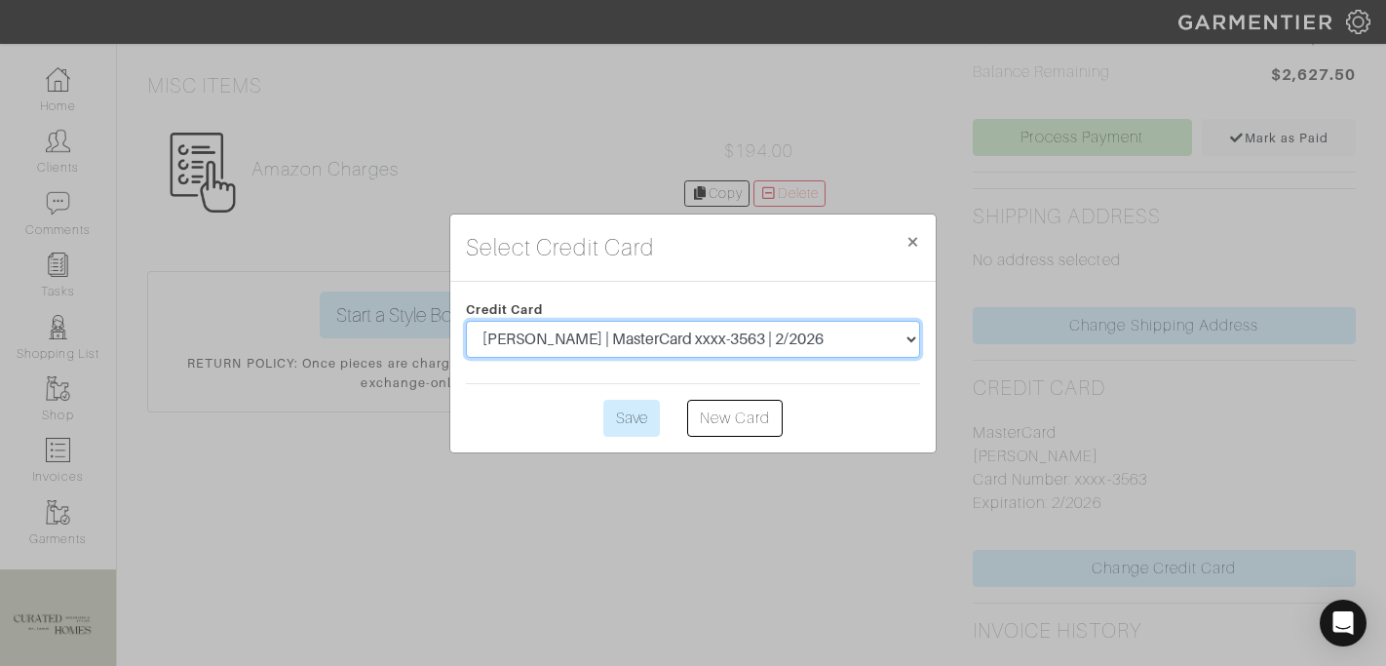
click at [871, 331] on select "[PERSON_NAME] | MasterCard xxxx-3563 | 2/2026" at bounding box center [693, 339] width 454 height 37
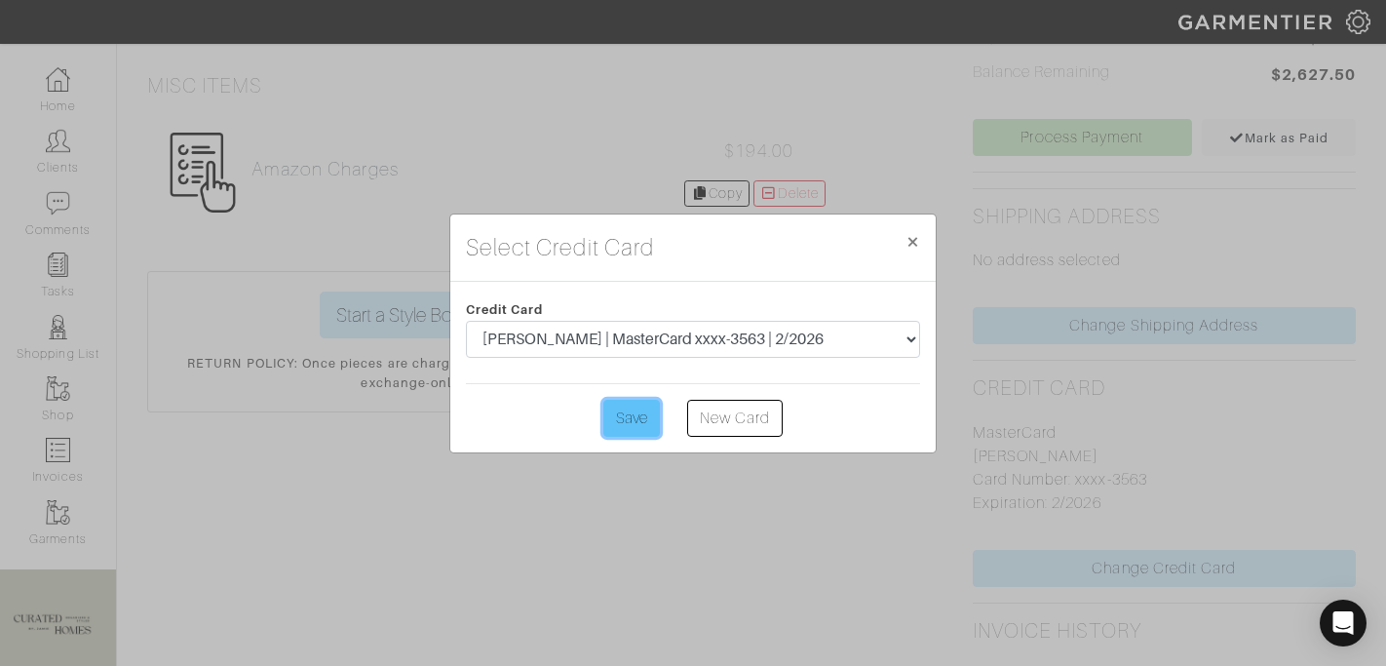
click at [635, 432] on input "Save" at bounding box center [631, 418] width 57 height 37
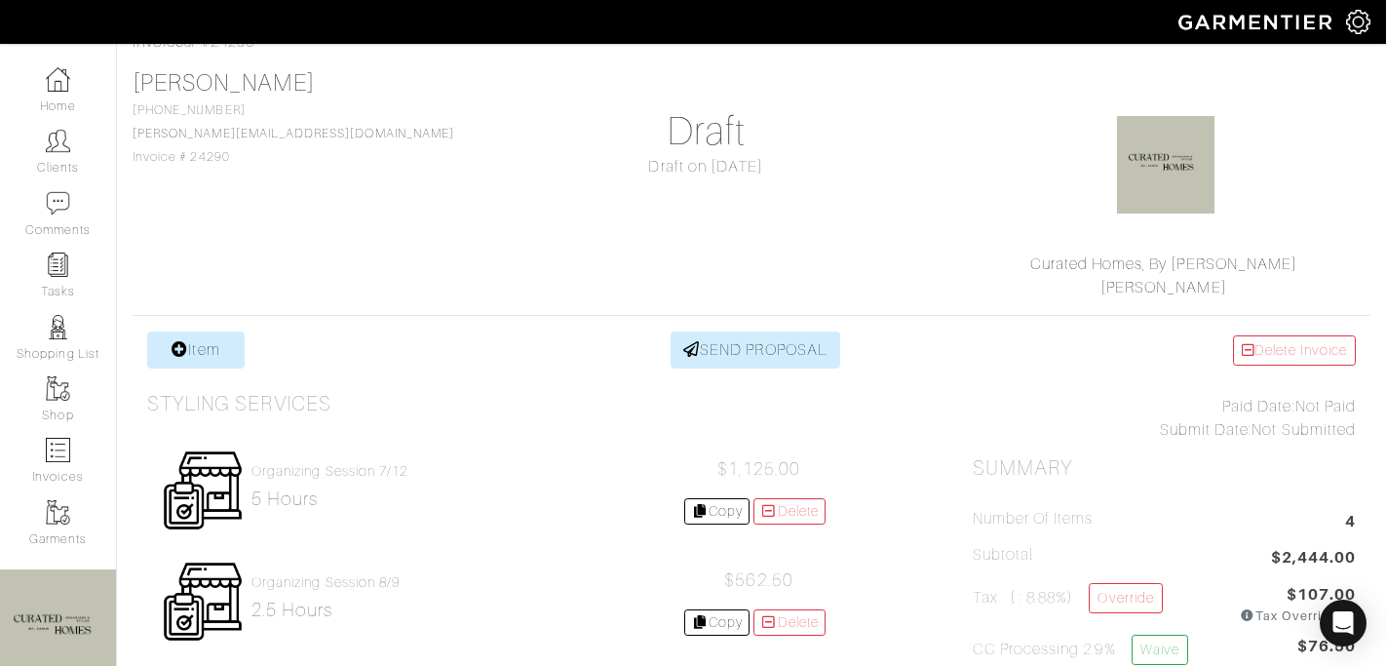
scroll to position [351, 0]
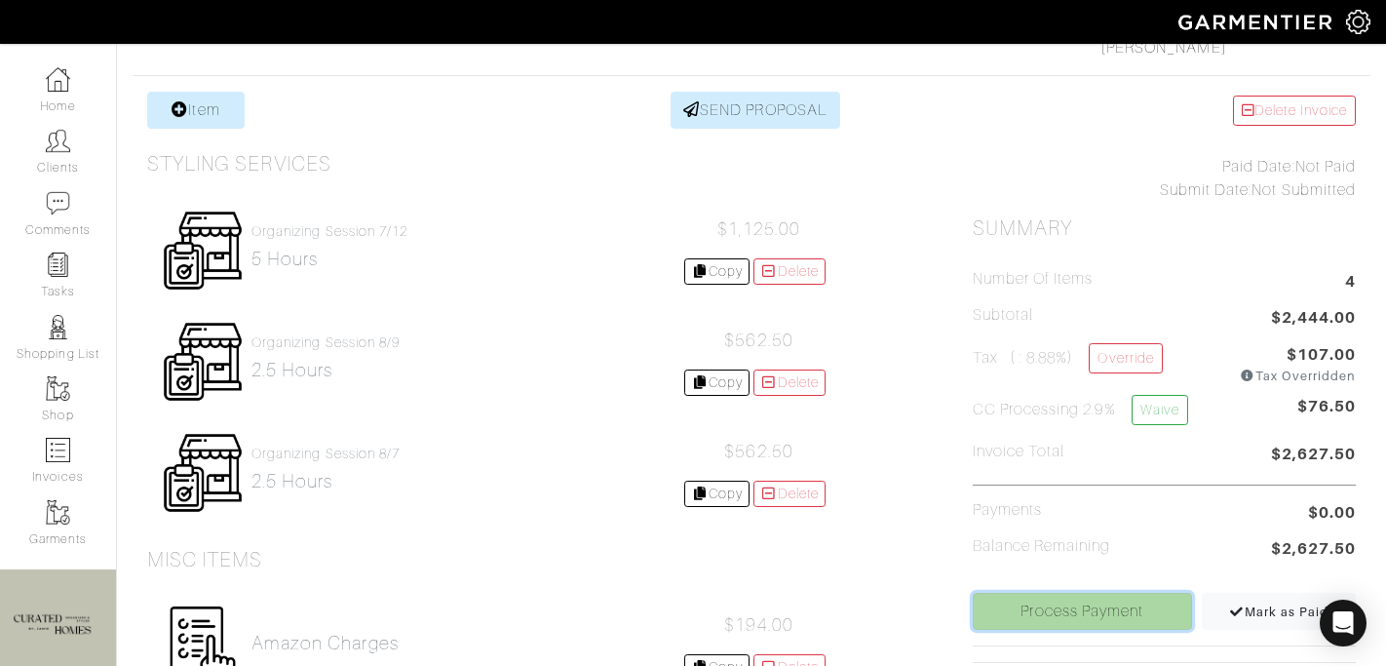
click at [1079, 607] on link "Process Payment" at bounding box center [1082, 611] width 219 height 37
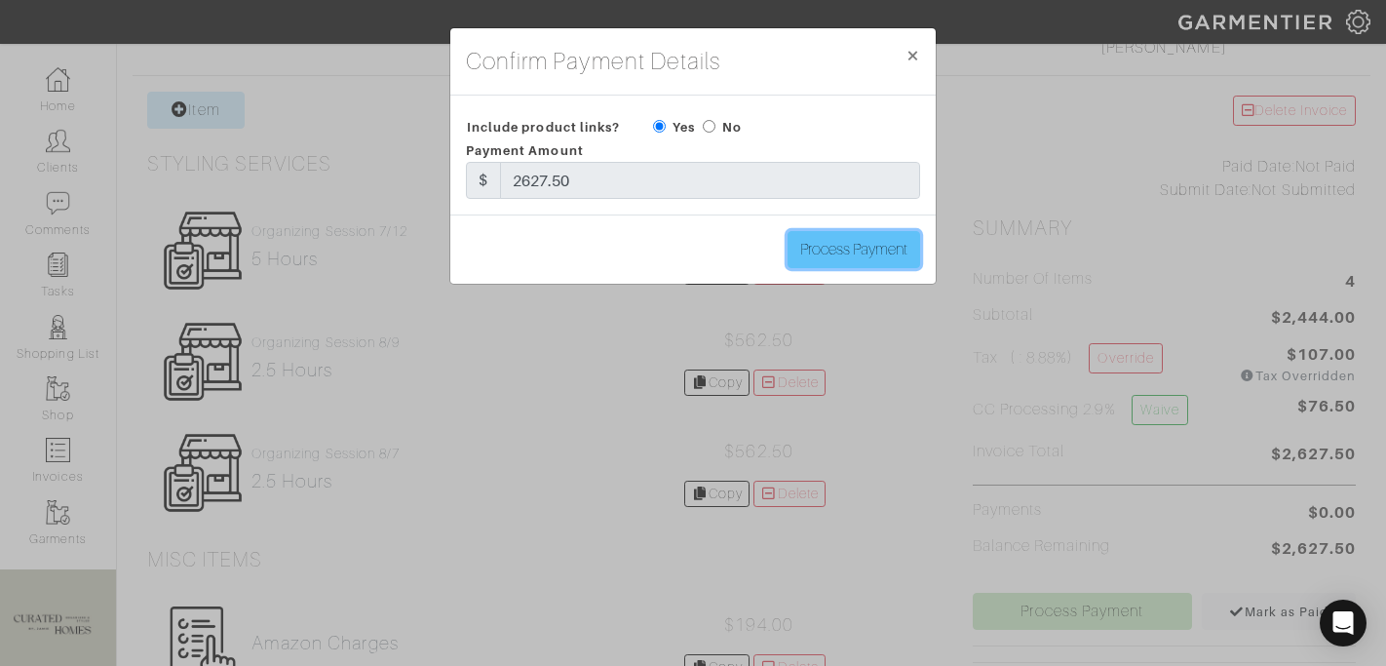
click at [848, 253] on input "Process Payment" at bounding box center [854, 249] width 133 height 37
type input "Process Payment"
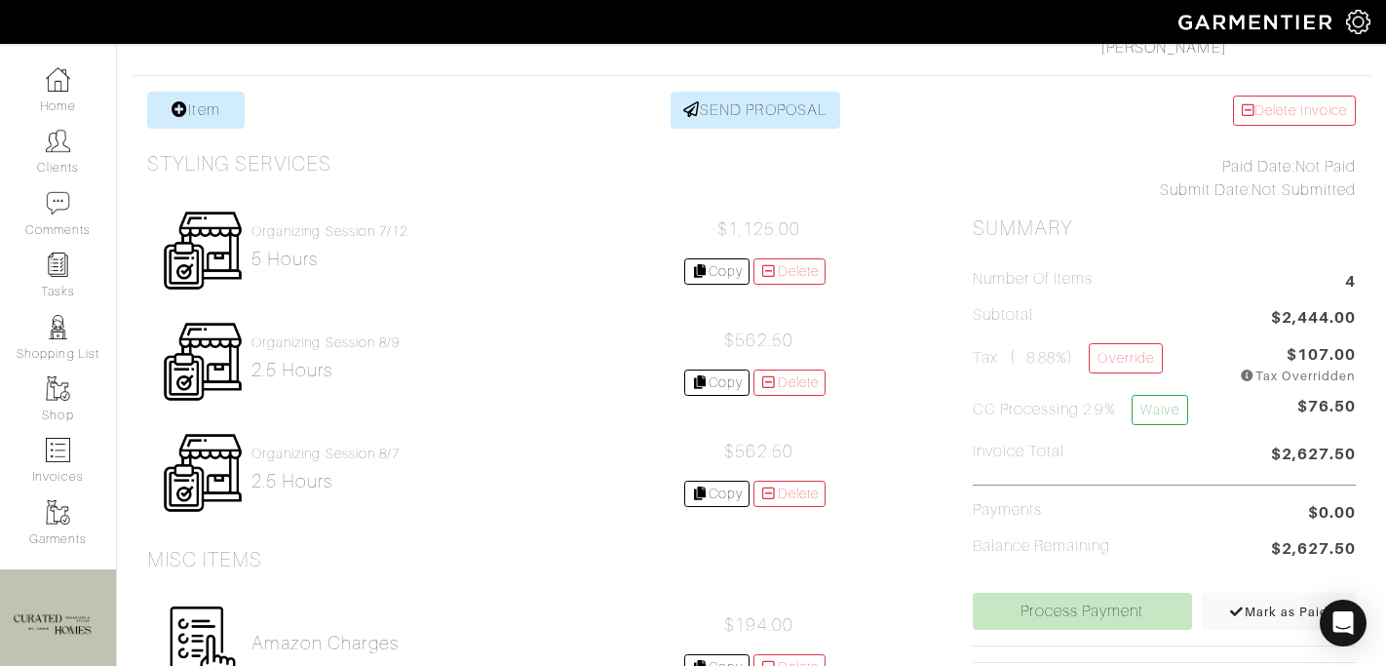
scroll to position [0, 0]
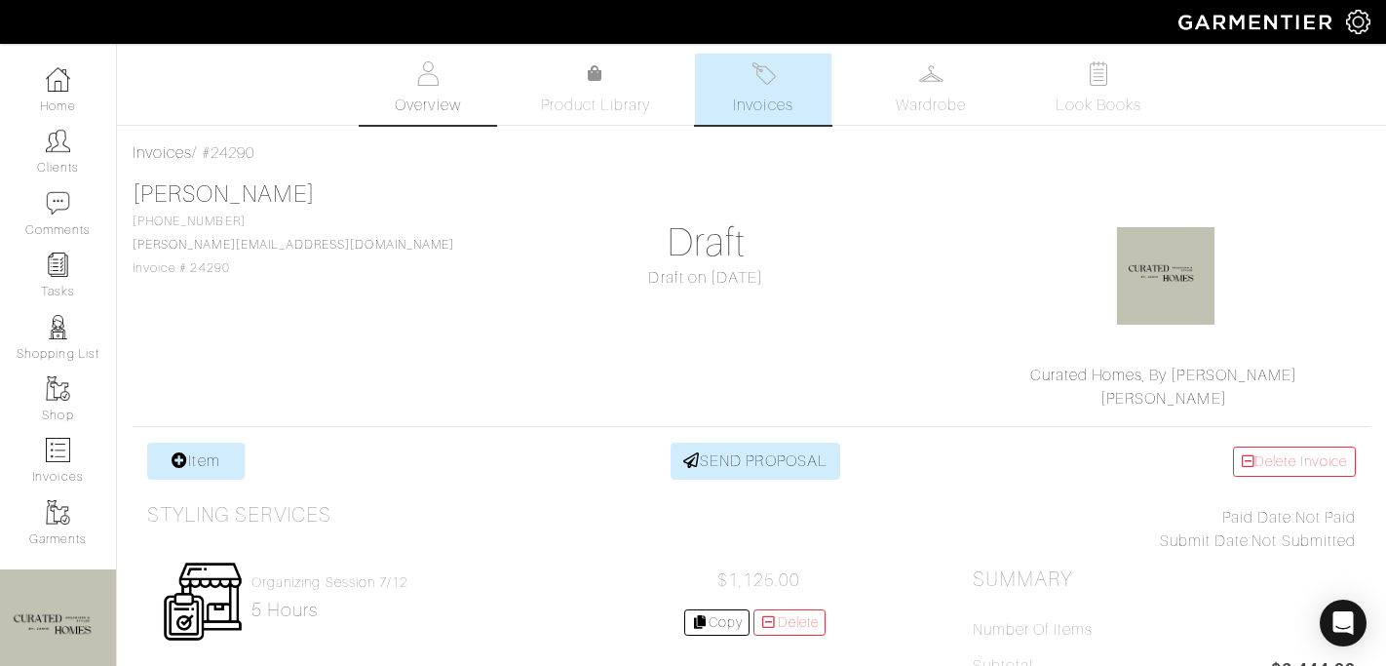
click at [428, 73] on img at bounding box center [428, 73] width 24 height 24
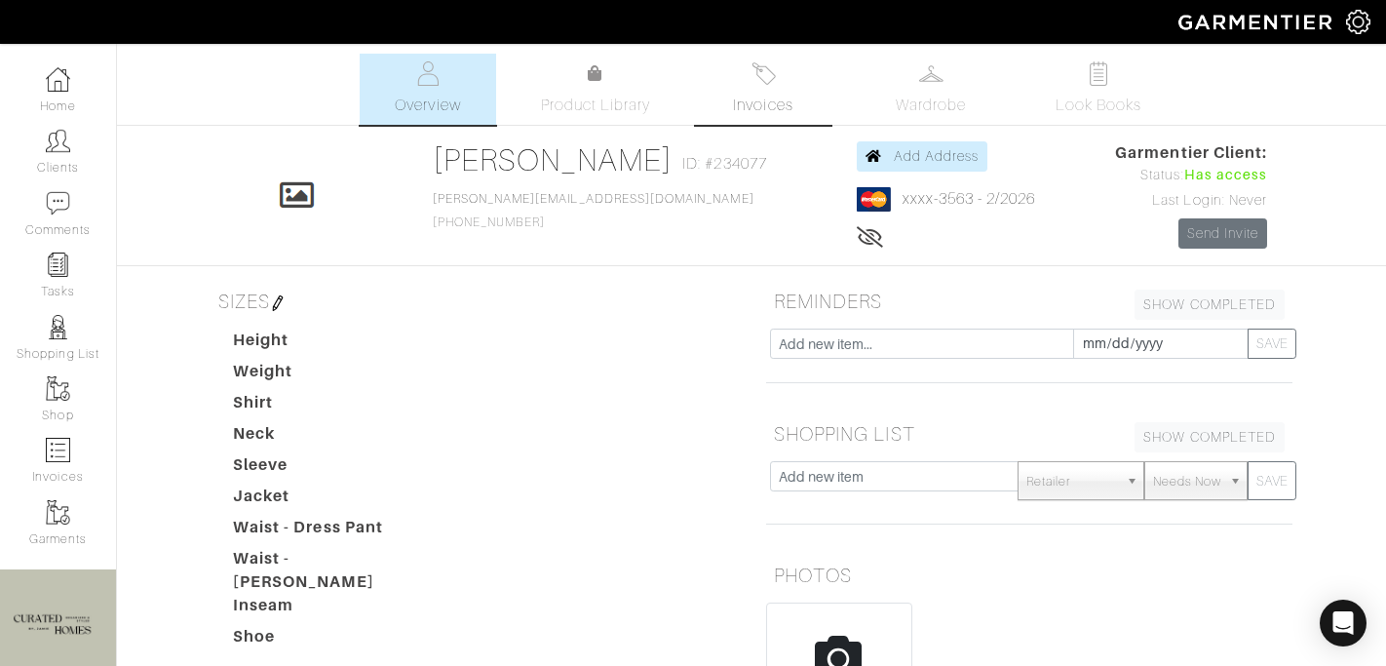
click at [762, 88] on link "Invoices" at bounding box center [763, 89] width 136 height 71
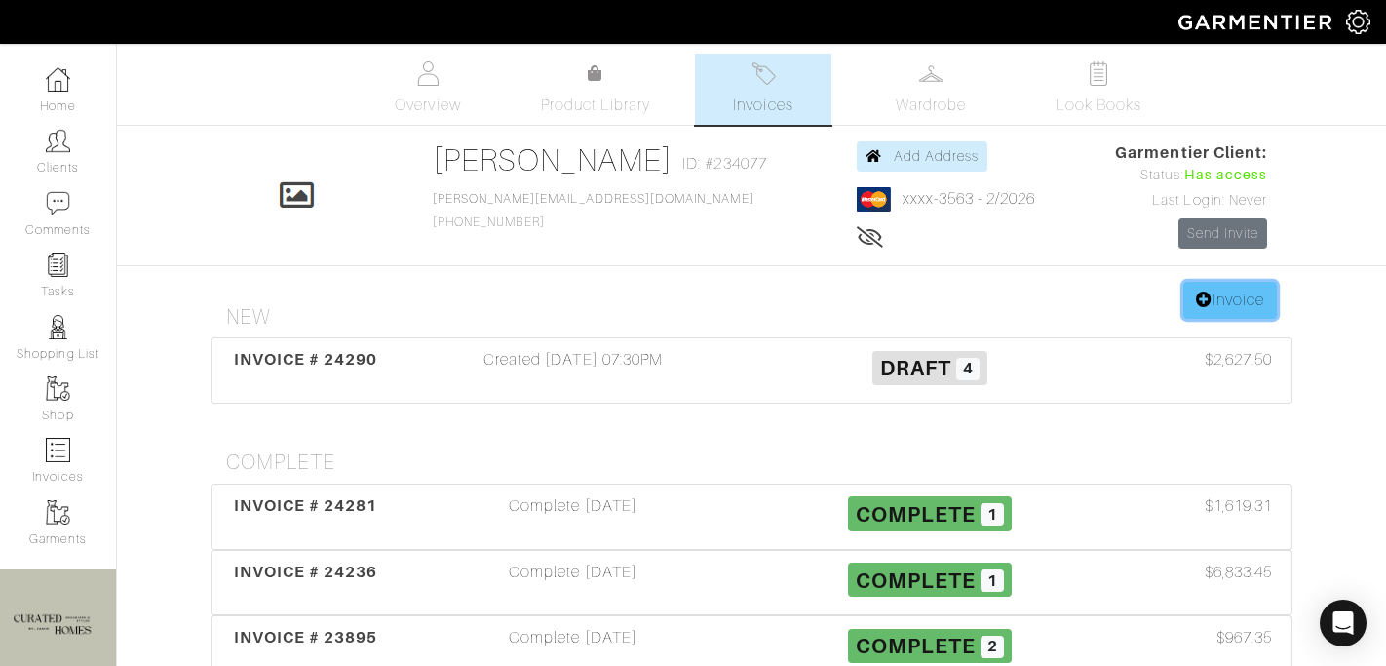
click at [1202, 302] on icon at bounding box center [1204, 299] width 17 height 16
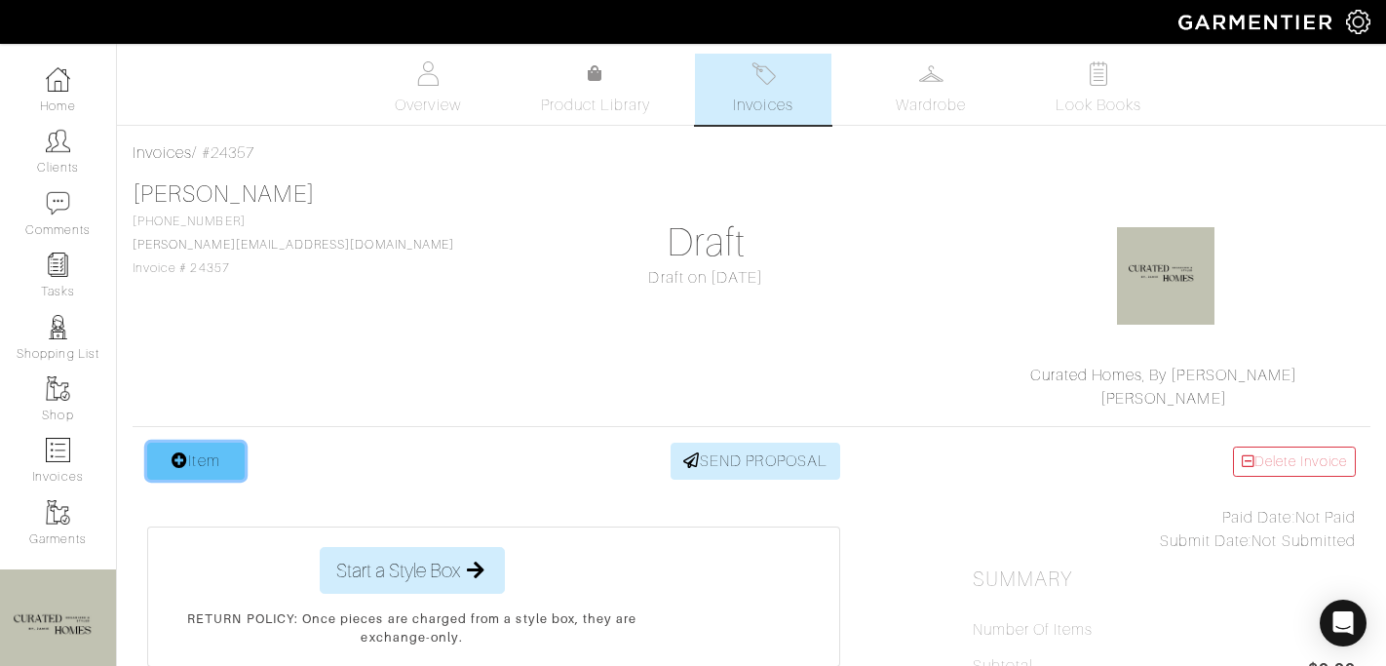
click at [190, 463] on link "Item" at bounding box center [195, 460] width 97 height 37
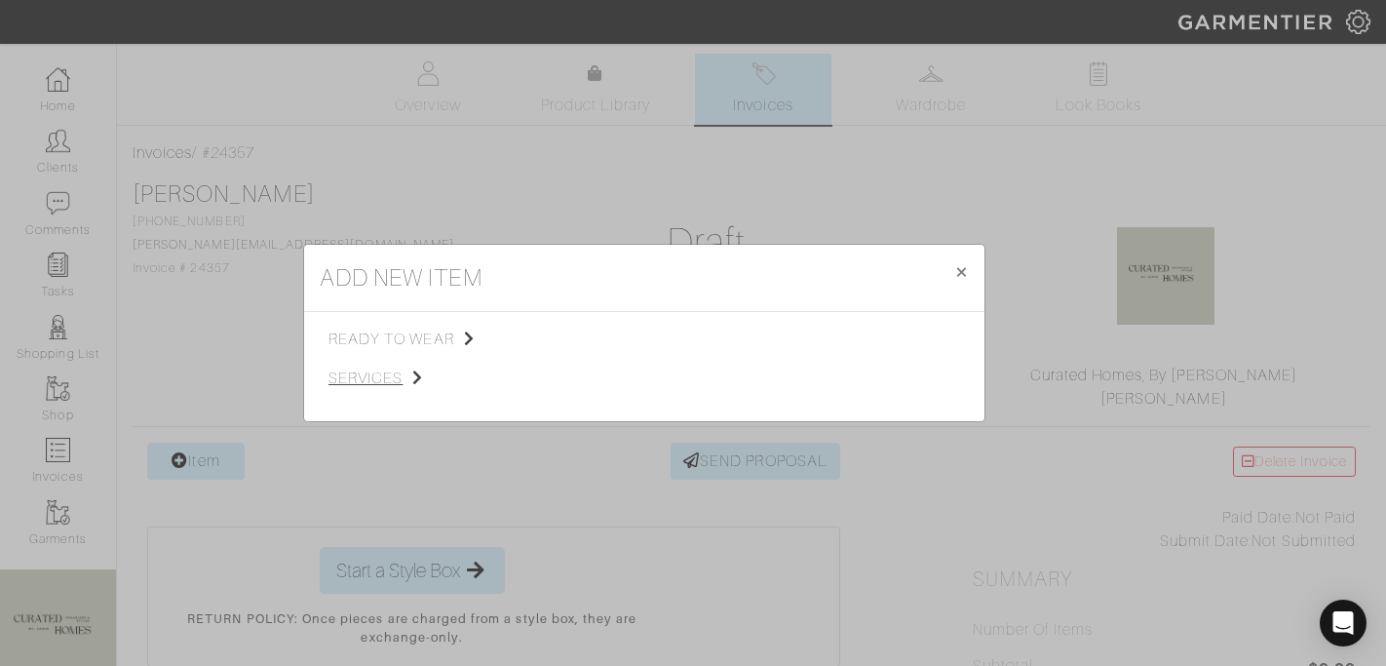
click at [424, 383] on span "services" at bounding box center [426, 377] width 196 height 23
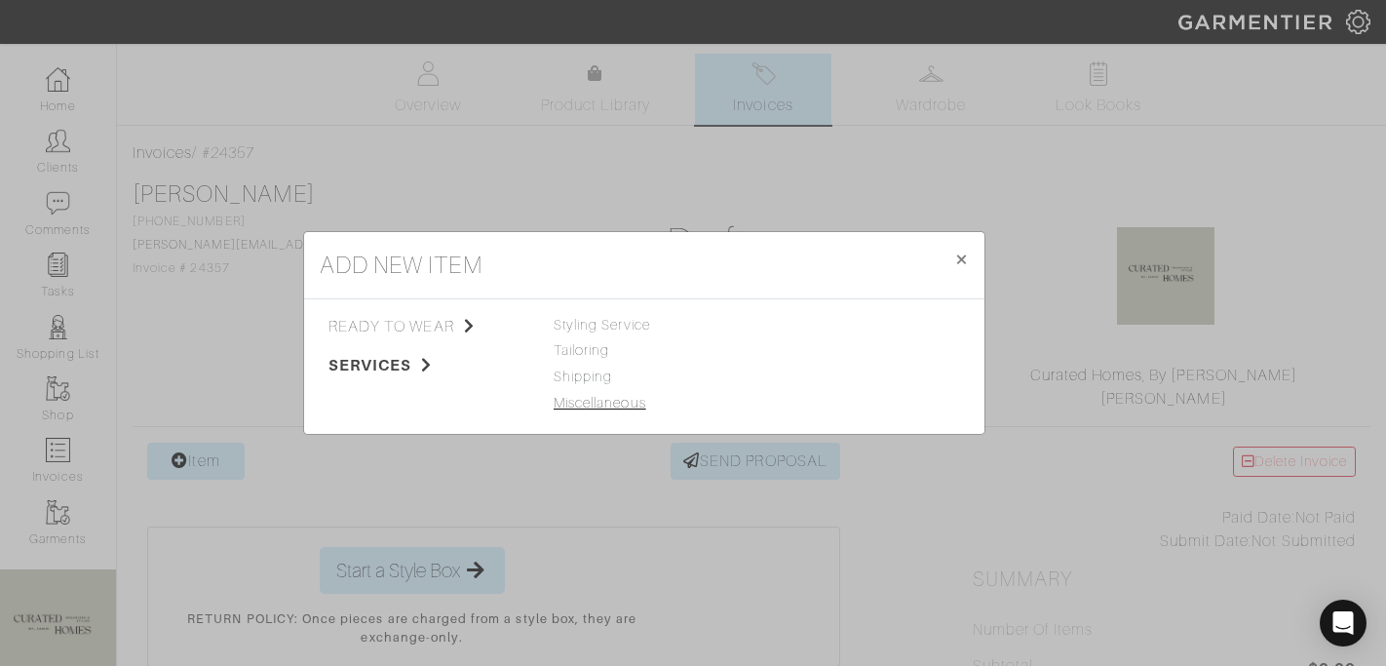
click at [566, 405] on link "Miscellaneous" at bounding box center [600, 403] width 93 height 16
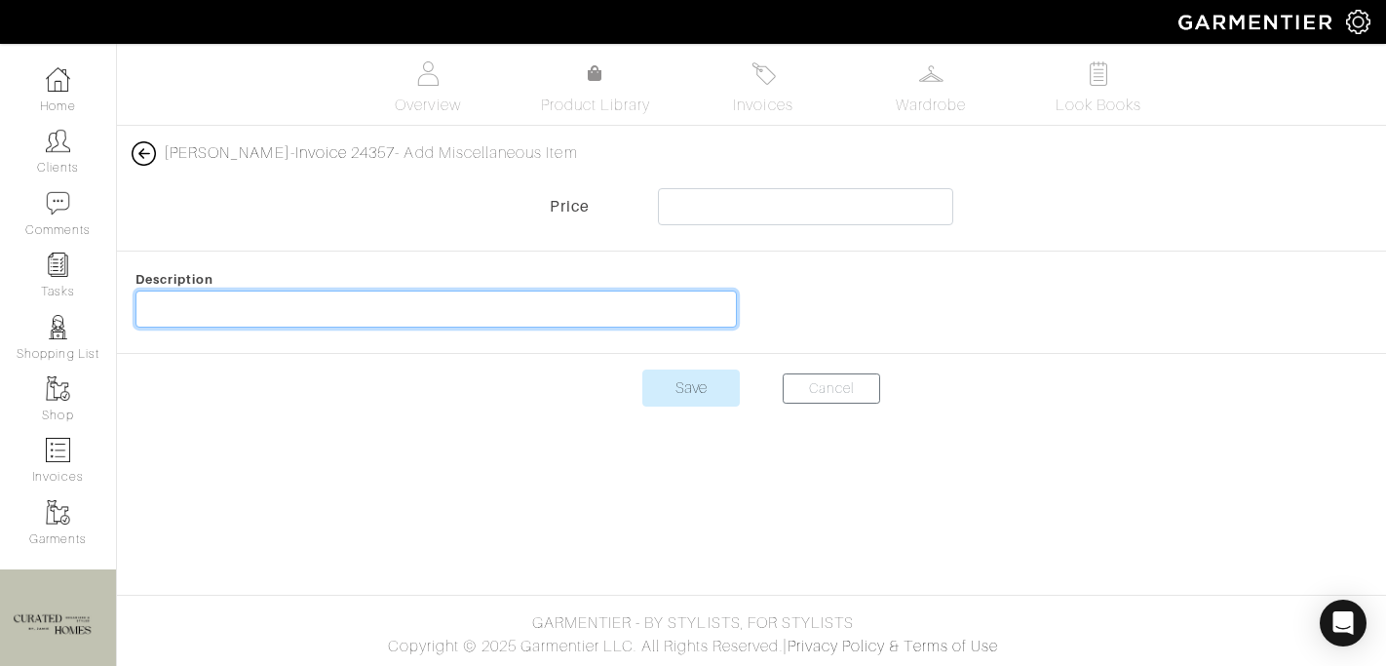
click at [558, 295] on input "text" at bounding box center [435, 308] width 601 height 37
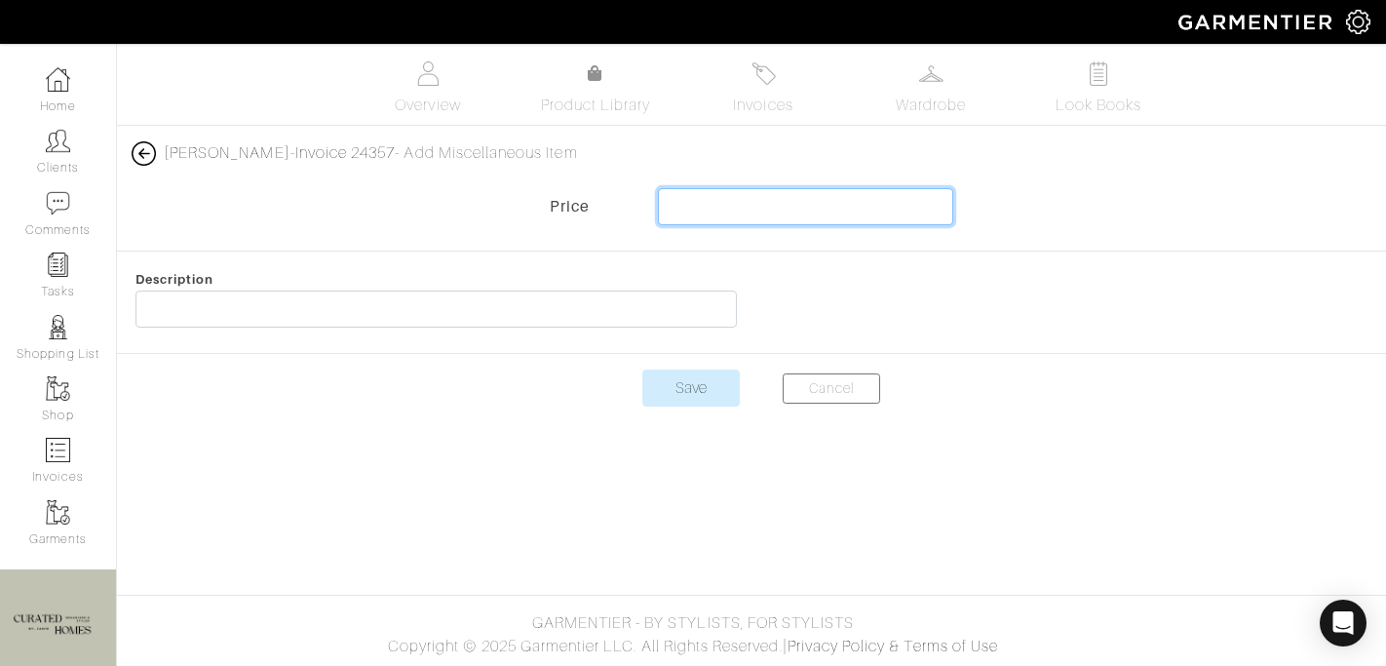
click at [739, 201] on input "text" at bounding box center [805, 206] width 295 height 37
paste input "$42.44"
type input "$42.44"
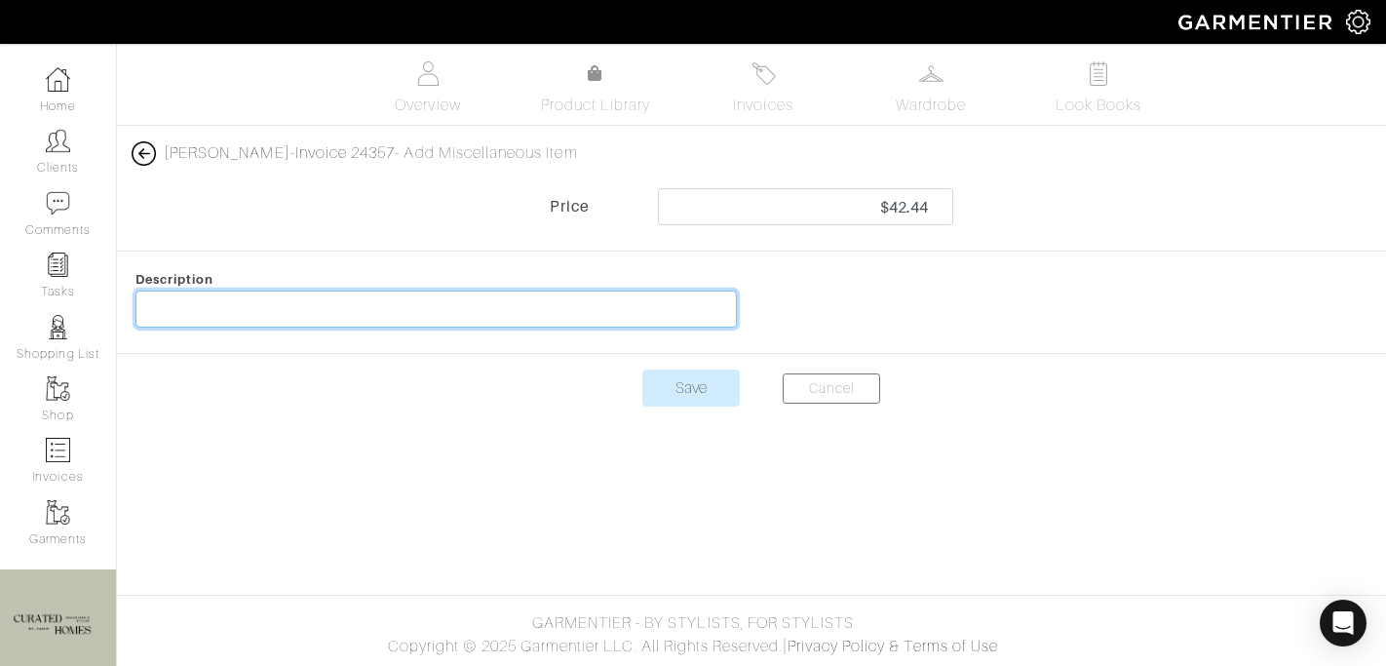
click at [486, 309] on input "text" at bounding box center [435, 308] width 601 height 37
type input "Amazon Charges"
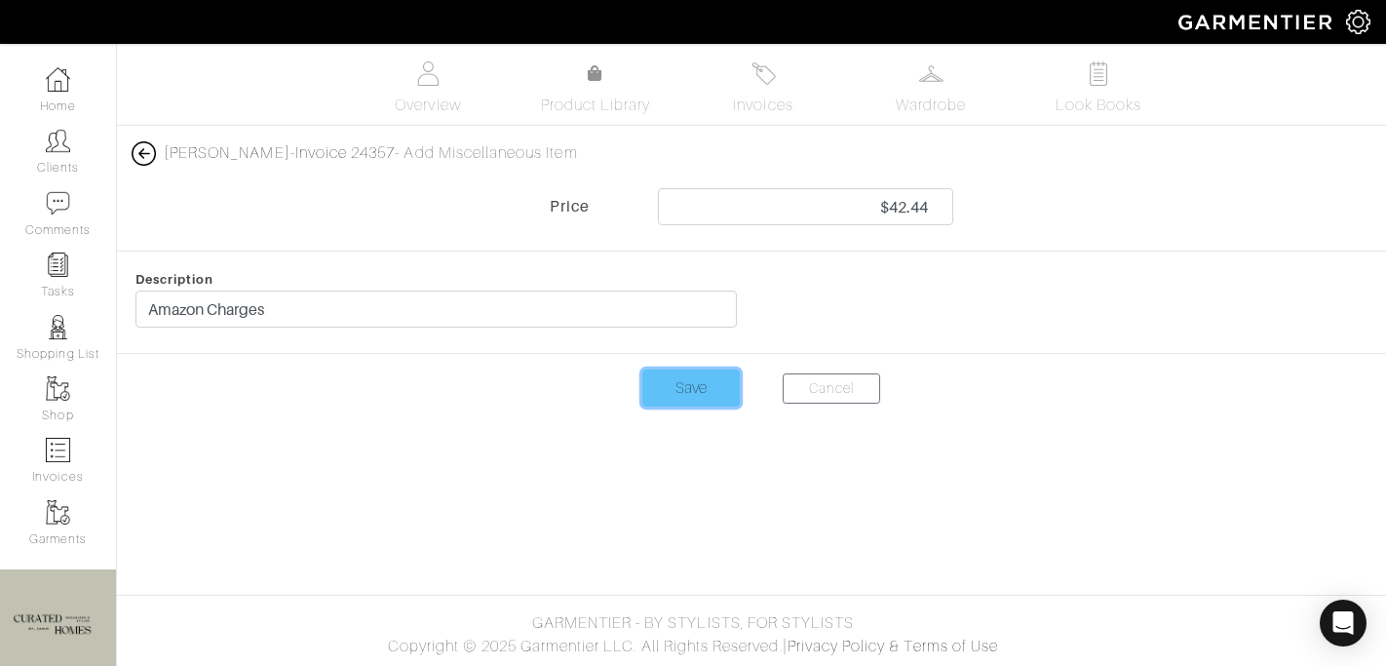
click at [706, 385] on input "Save" at bounding box center [690, 387] width 97 height 37
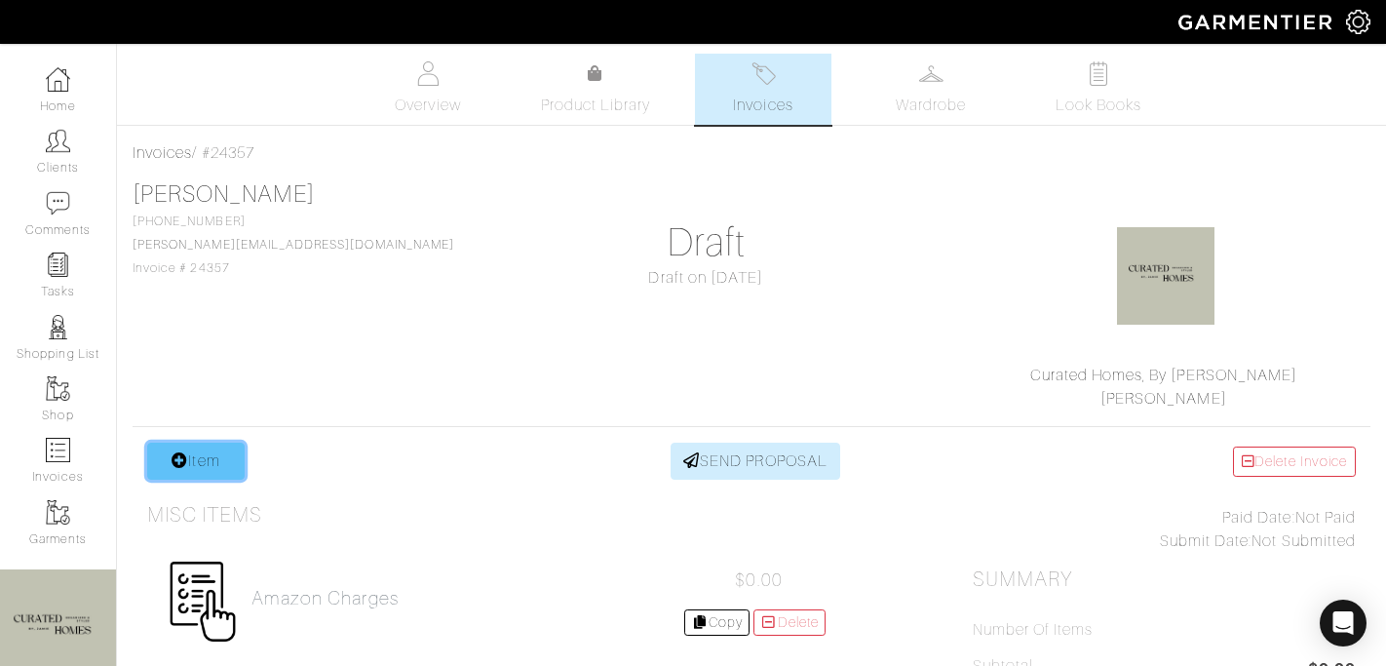
click at [217, 457] on link "Item" at bounding box center [195, 460] width 97 height 37
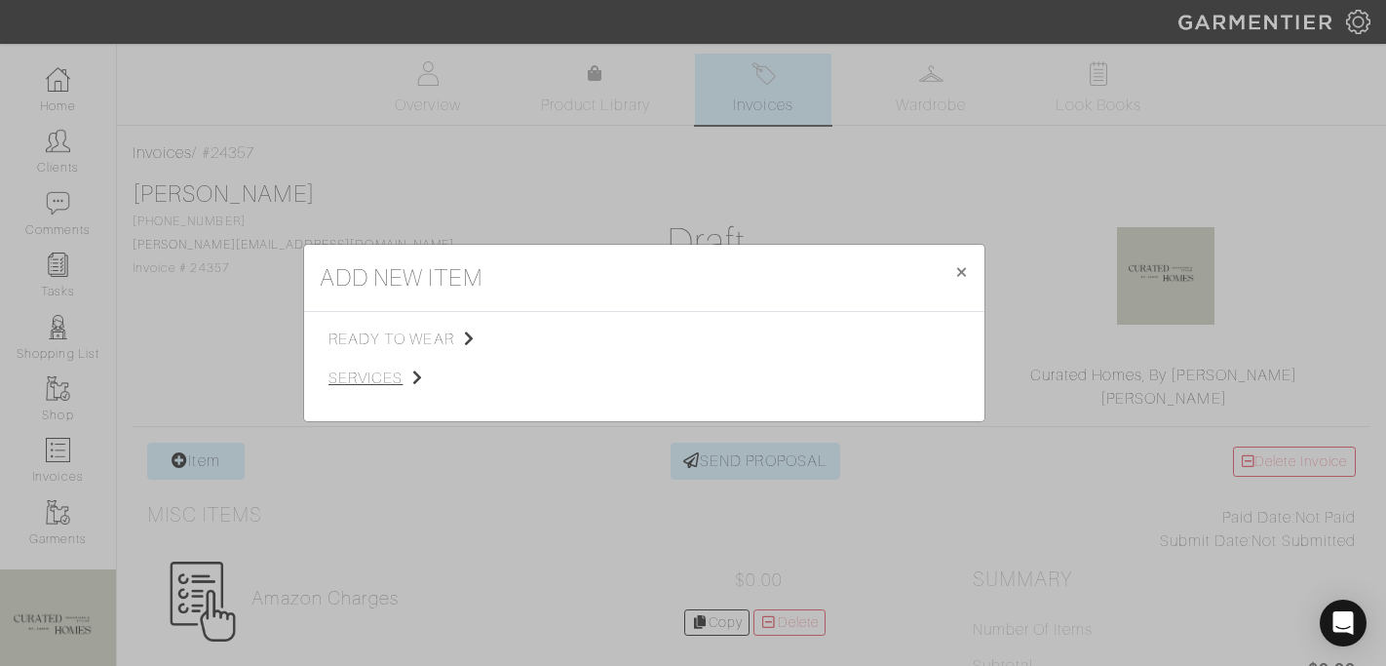
click at [349, 386] on span "services" at bounding box center [426, 377] width 196 height 23
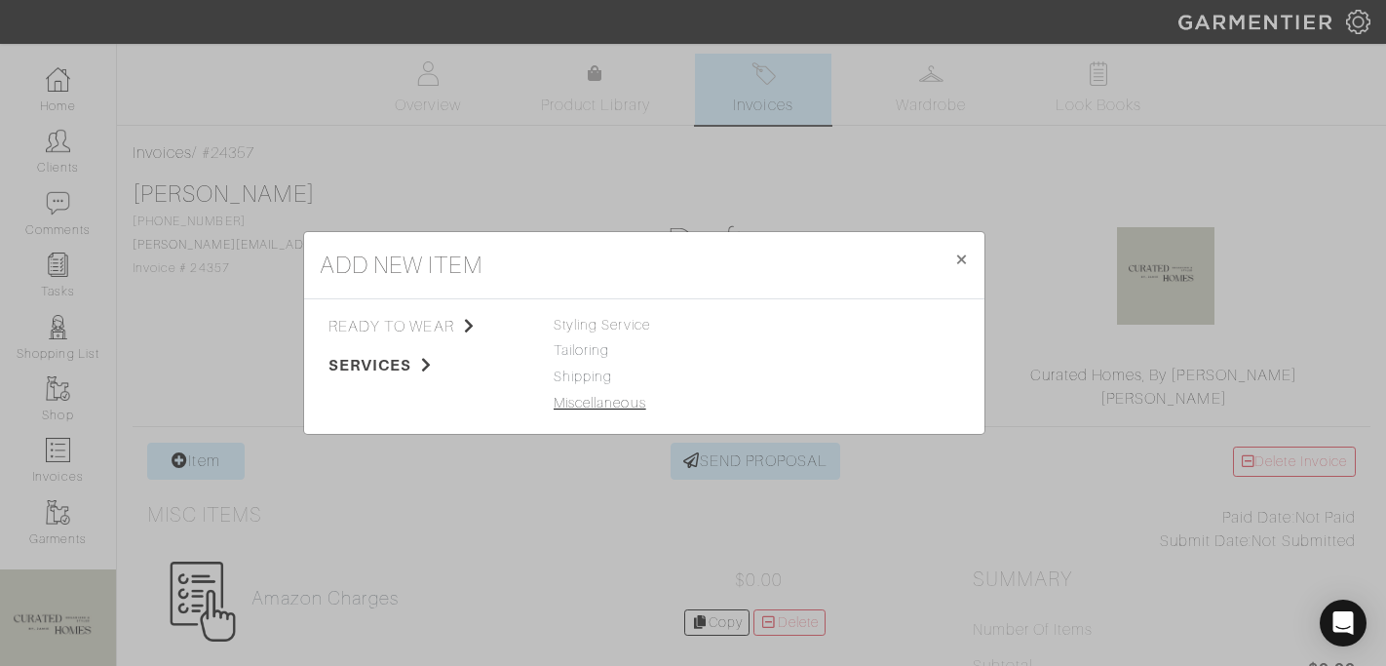
click at [596, 399] on link "Miscellaneous" at bounding box center [600, 403] width 93 height 16
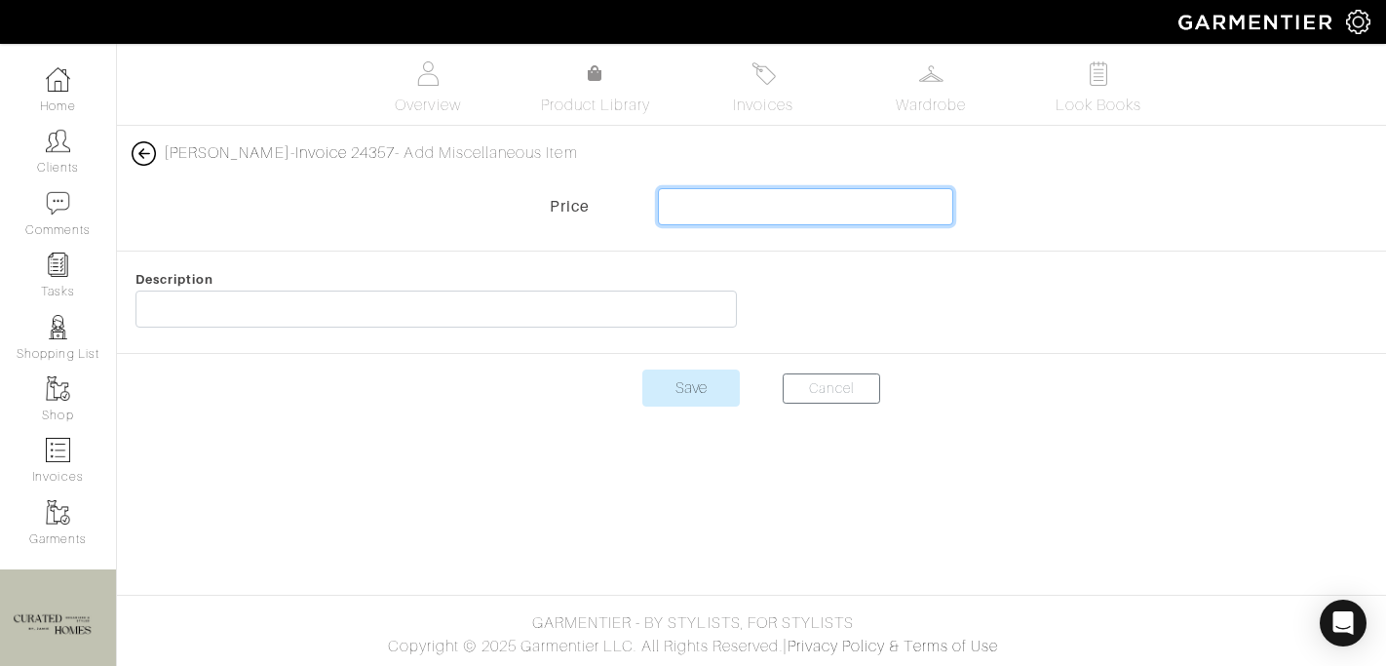
click at [748, 201] on input "text" at bounding box center [805, 206] width 295 height 37
paste input "$266.83"
type input "$266.83"
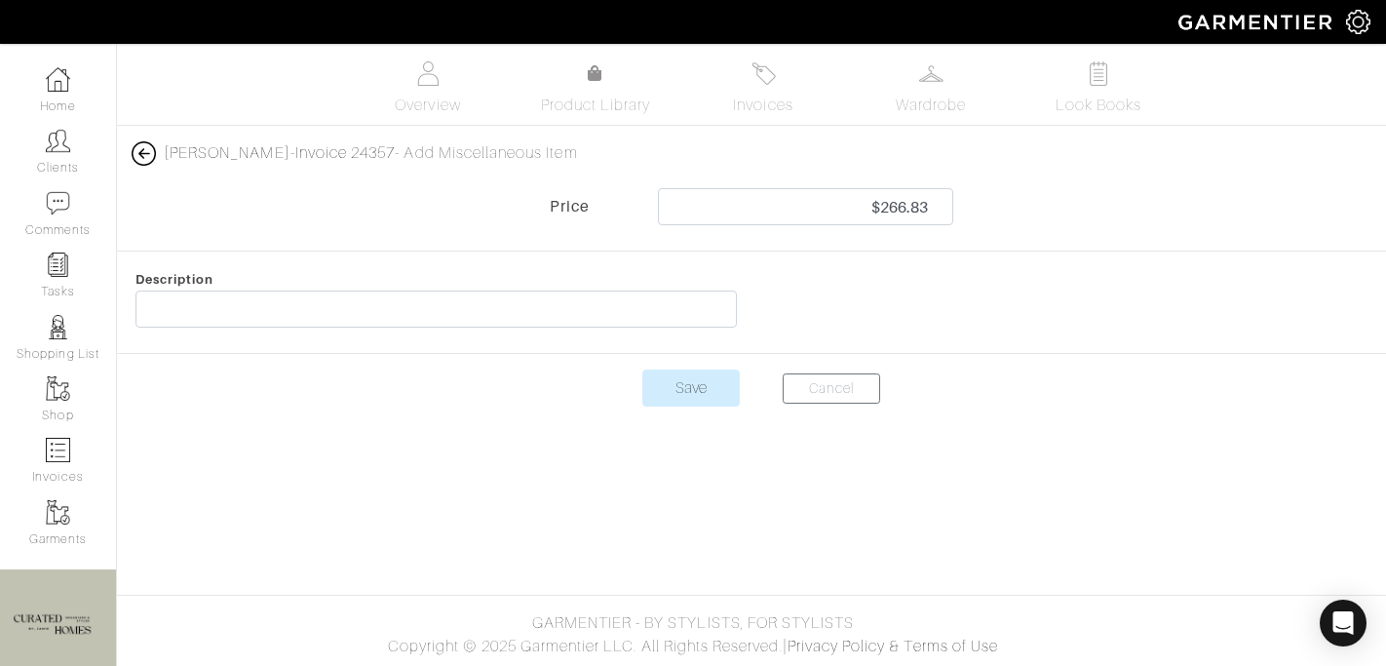
click at [538, 285] on div "Description" at bounding box center [436, 302] width 631 height 70
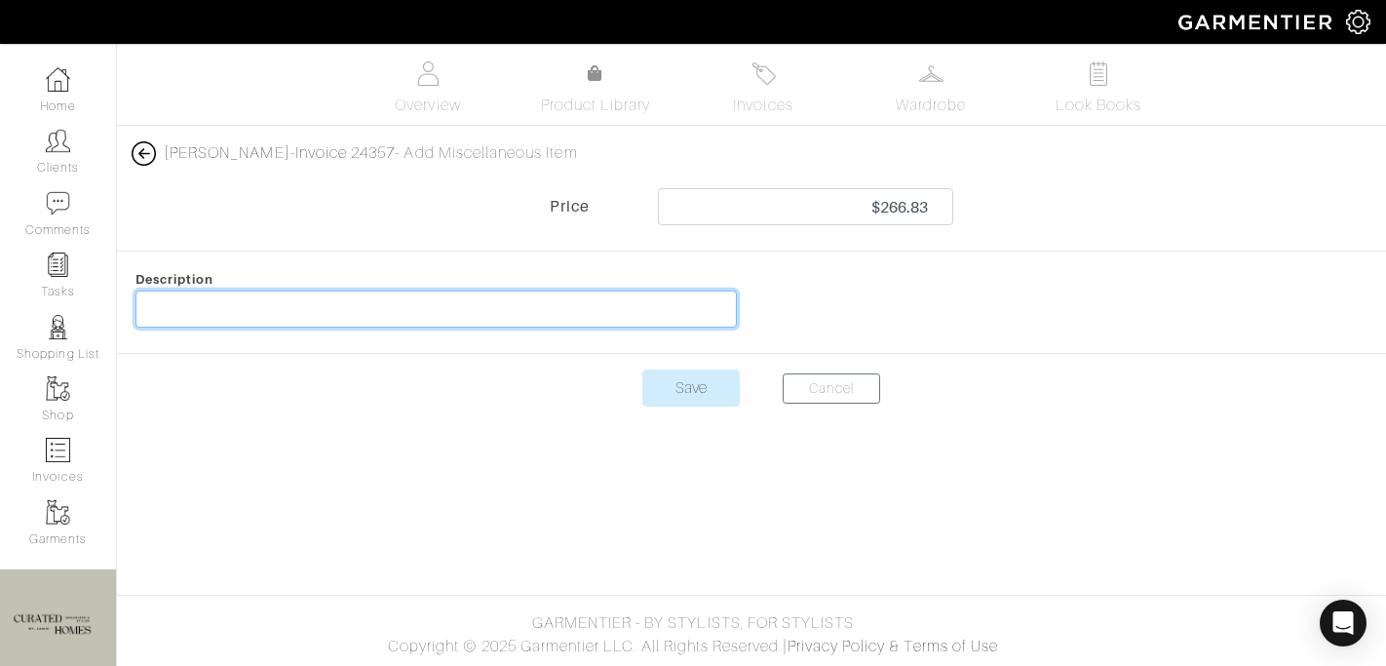
click at [531, 315] on input "text" at bounding box center [435, 308] width 601 height 37
type input "Task Rabbit"
click at [642, 369] on input "Save" at bounding box center [690, 387] width 97 height 37
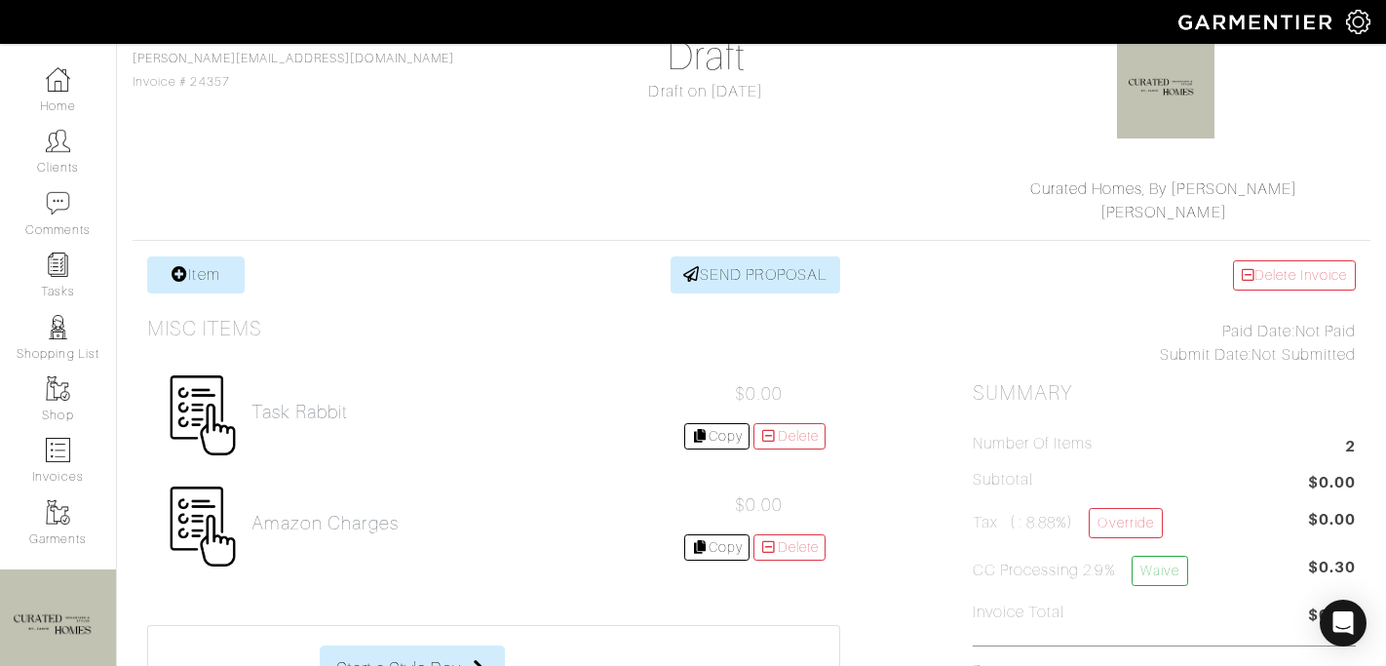
scroll to position [194, 0]
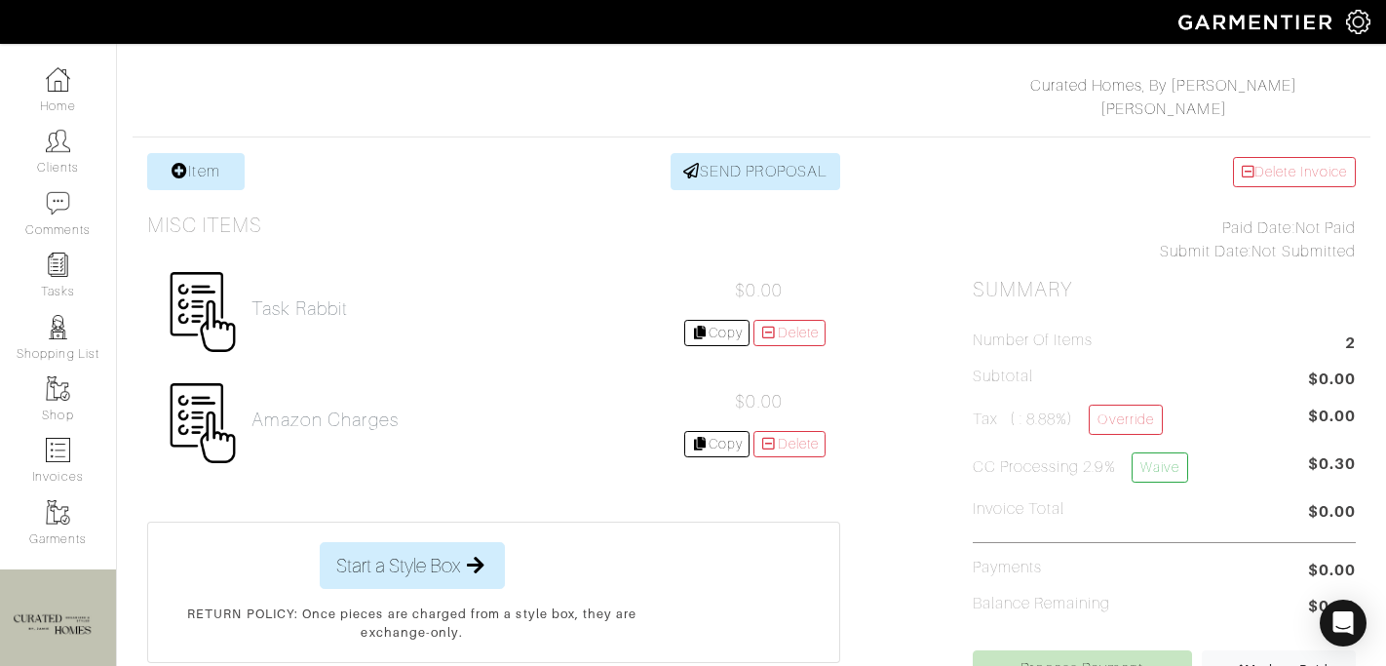
scroll to position [303, 0]
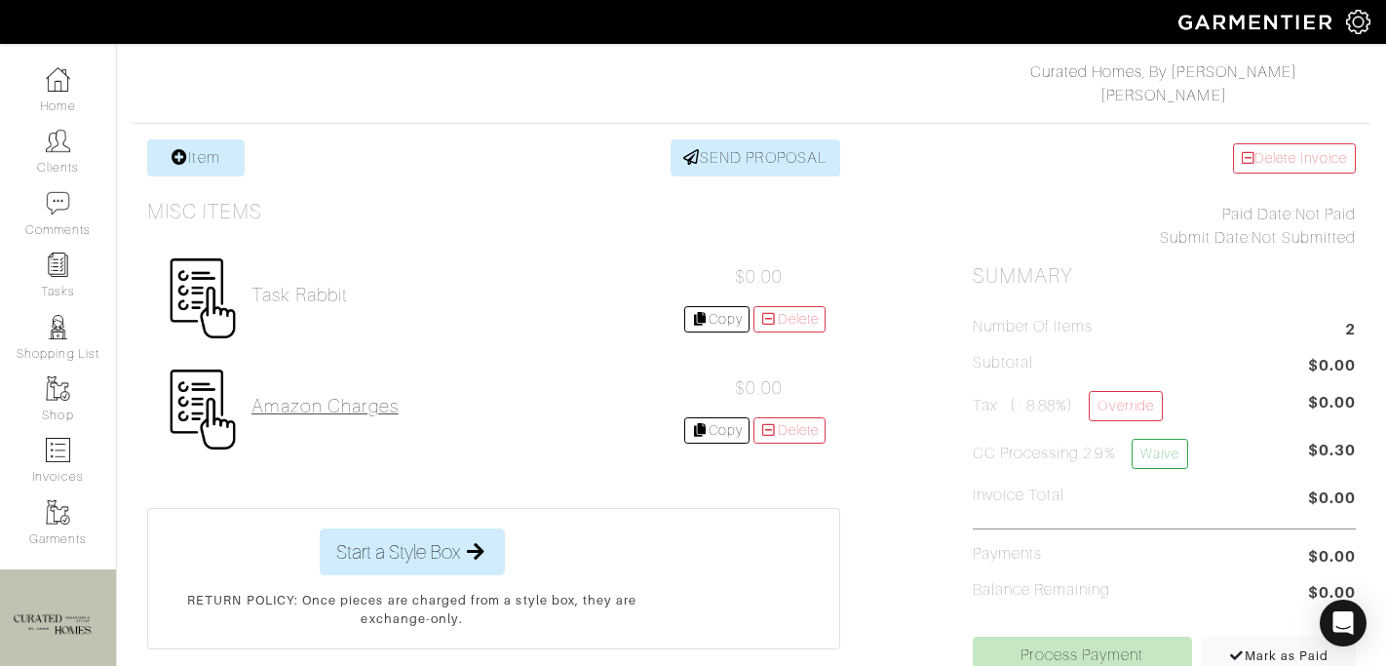
click at [314, 404] on h2 "Amazon Charges" at bounding box center [324, 406] width 147 height 22
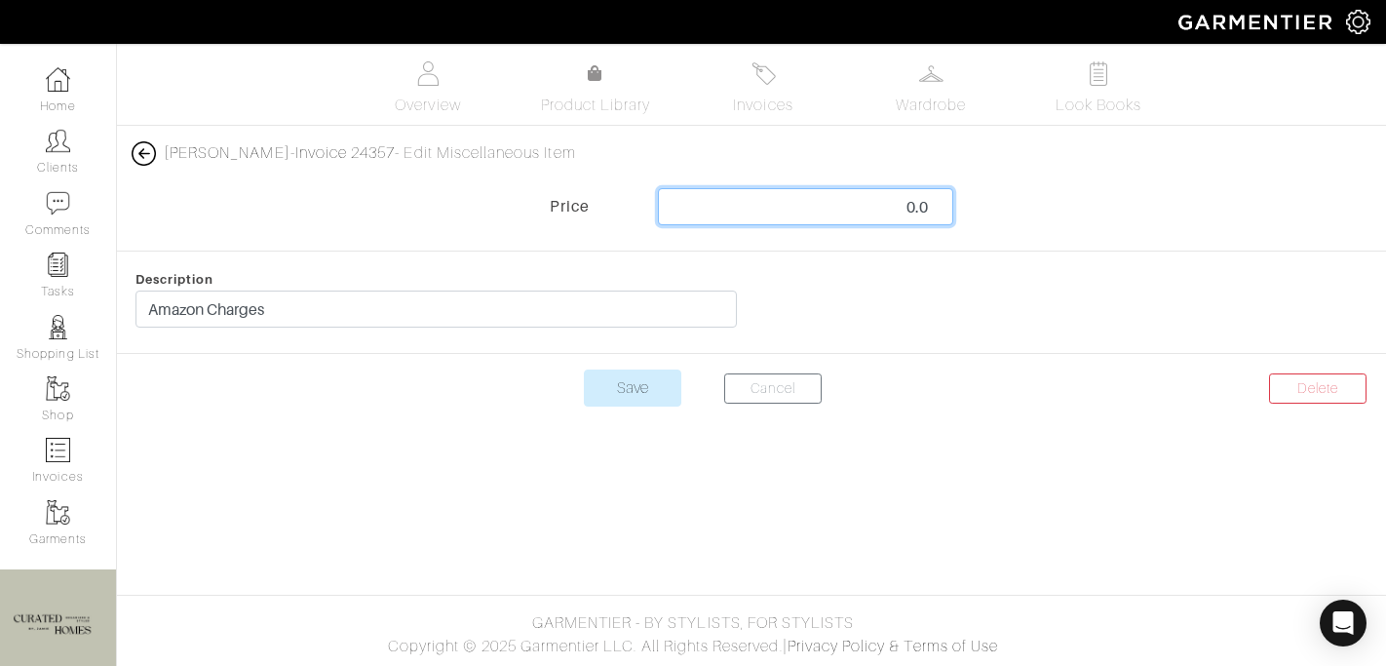
click at [803, 207] on input "0.0" at bounding box center [805, 206] width 295 height 37
click at [803, 208] on input "0.0" at bounding box center [805, 206] width 295 height 37
paste input "$266.83"
type input "$266.83"
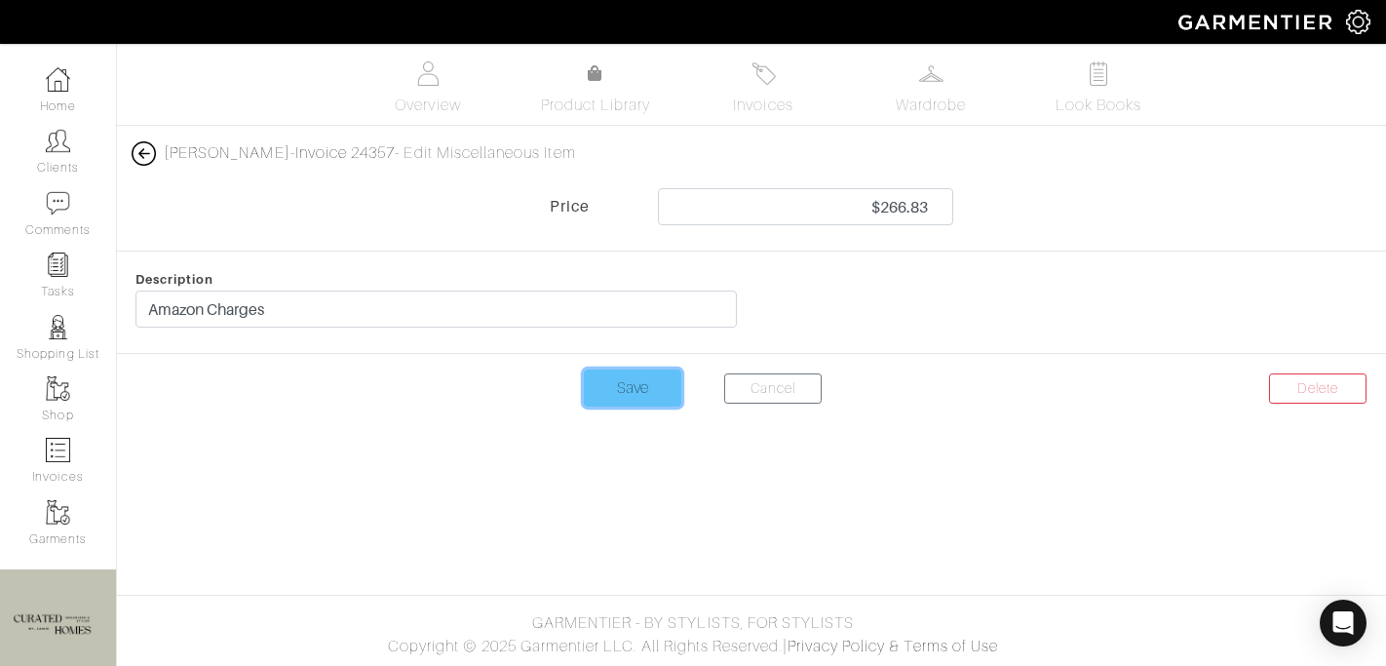
click at [625, 388] on input "Save" at bounding box center [632, 387] width 97 height 37
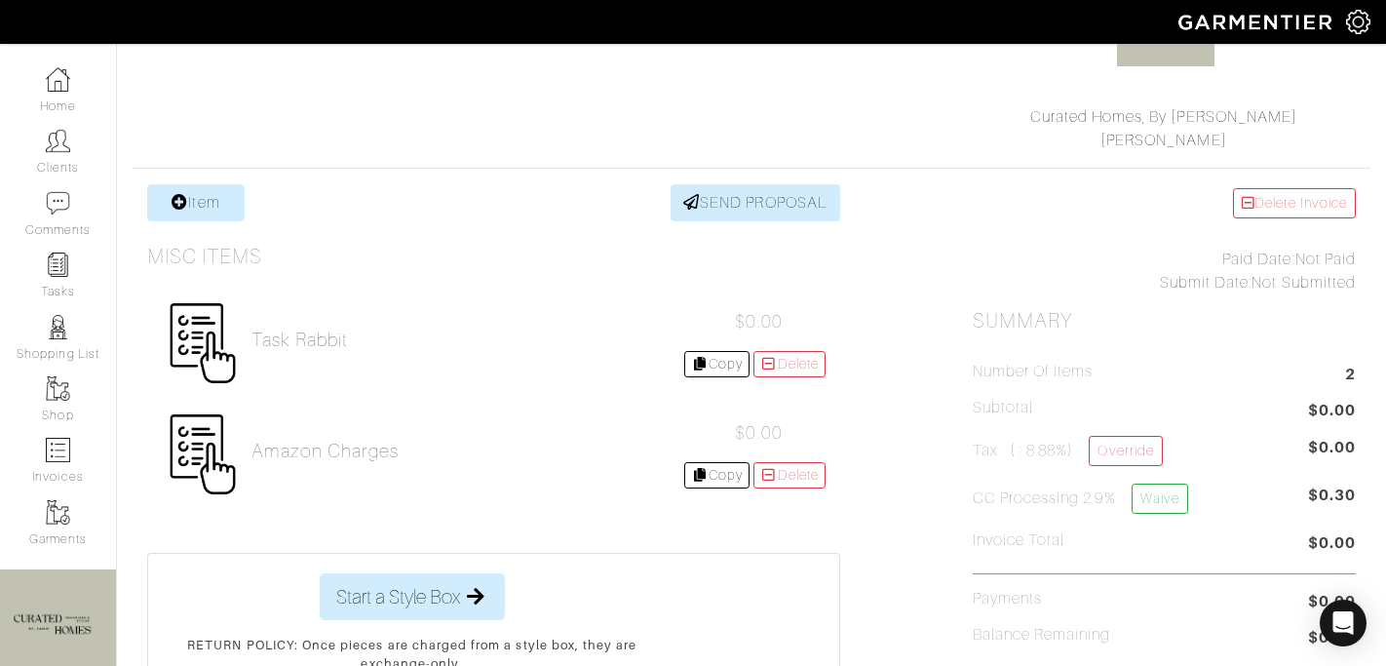
scroll to position [265, 0]
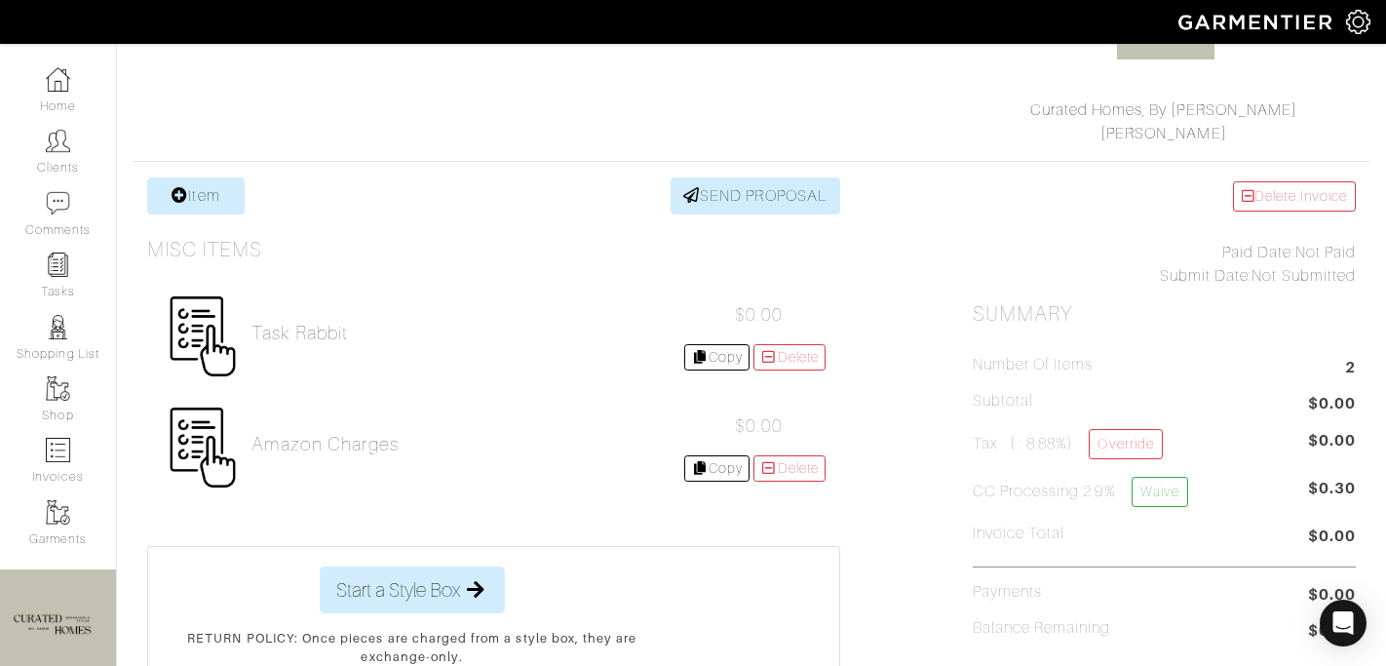
click at [769, 418] on span "$0.00" at bounding box center [758, 425] width 47 height 19
click at [326, 334] on h2 "Task Rabbit" at bounding box center [299, 333] width 97 height 22
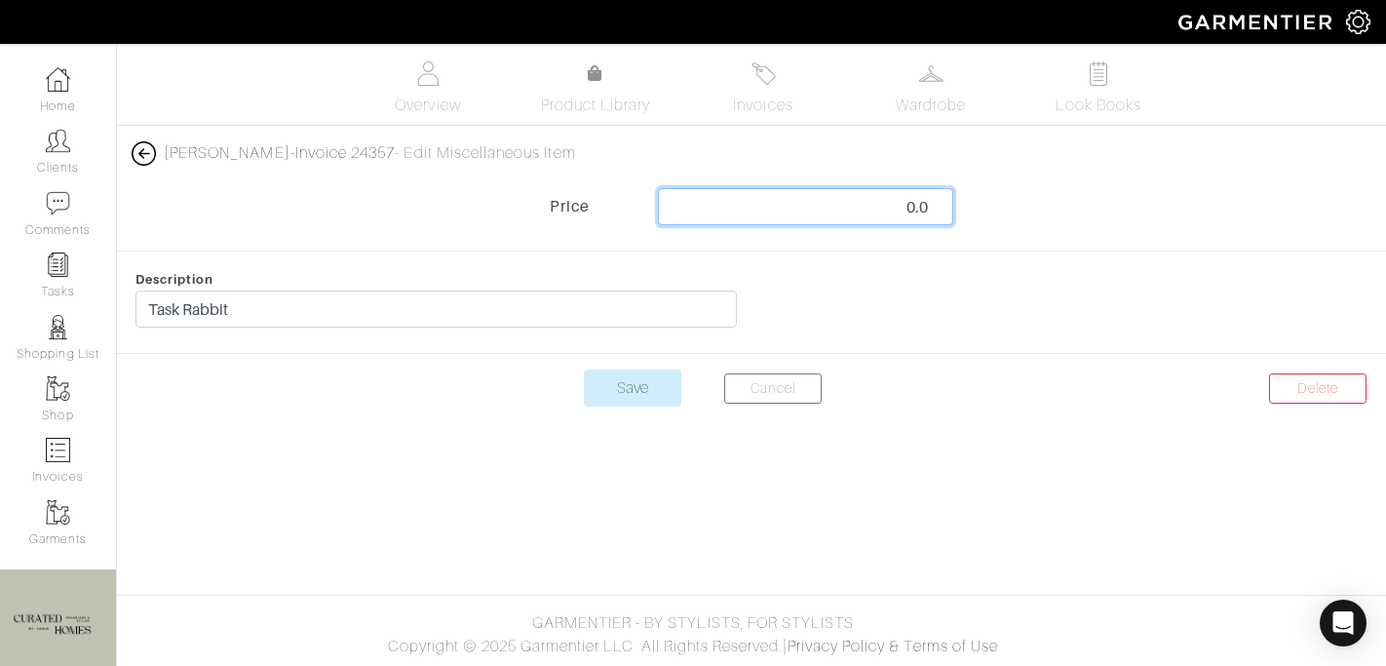
click at [889, 201] on input "0.0" at bounding box center [805, 206] width 295 height 37
paste input "$266.83"
click at [874, 204] on input "$266.83" at bounding box center [805, 206] width 295 height 37
click at [873, 204] on input "$266.83" at bounding box center [805, 206] width 295 height 37
click at [883, 211] on input "$266.83" at bounding box center [805, 206] width 295 height 37
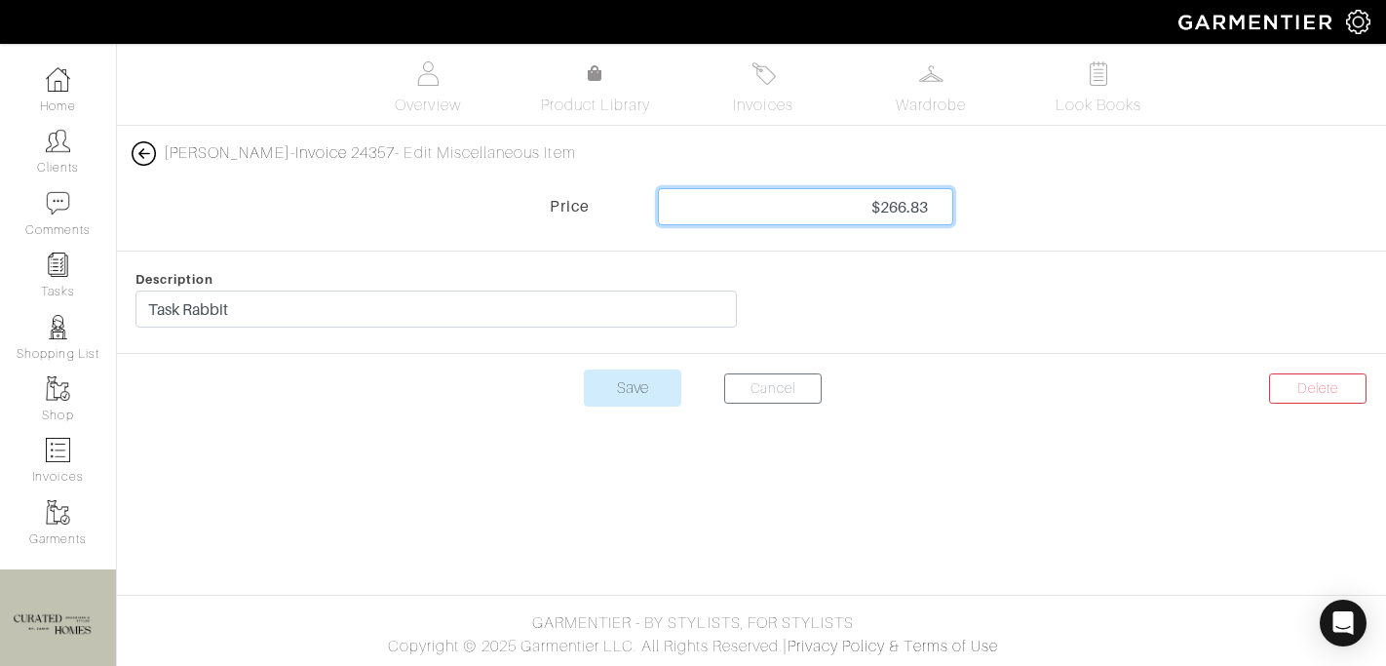
click at [883, 210] on input "$266.83" at bounding box center [805, 206] width 295 height 37
type input "266.83"
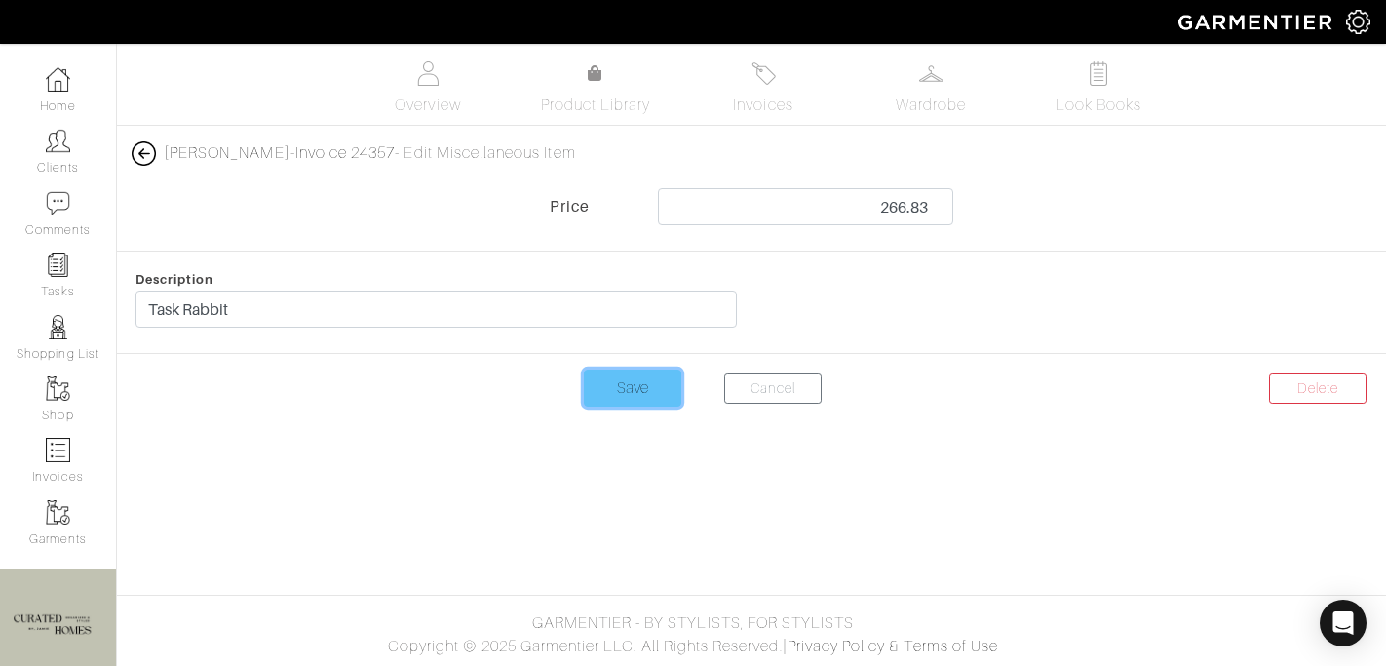
click at [644, 404] on input "Save" at bounding box center [632, 387] width 97 height 37
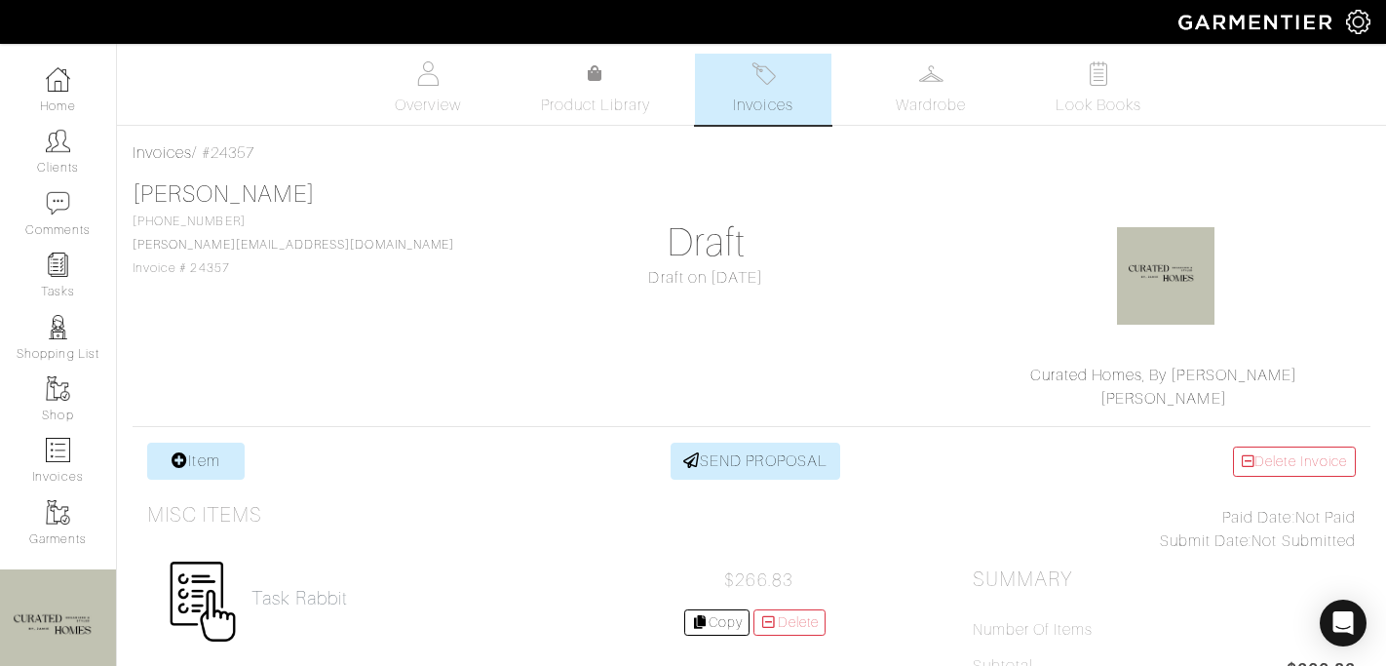
scroll to position [148, 0]
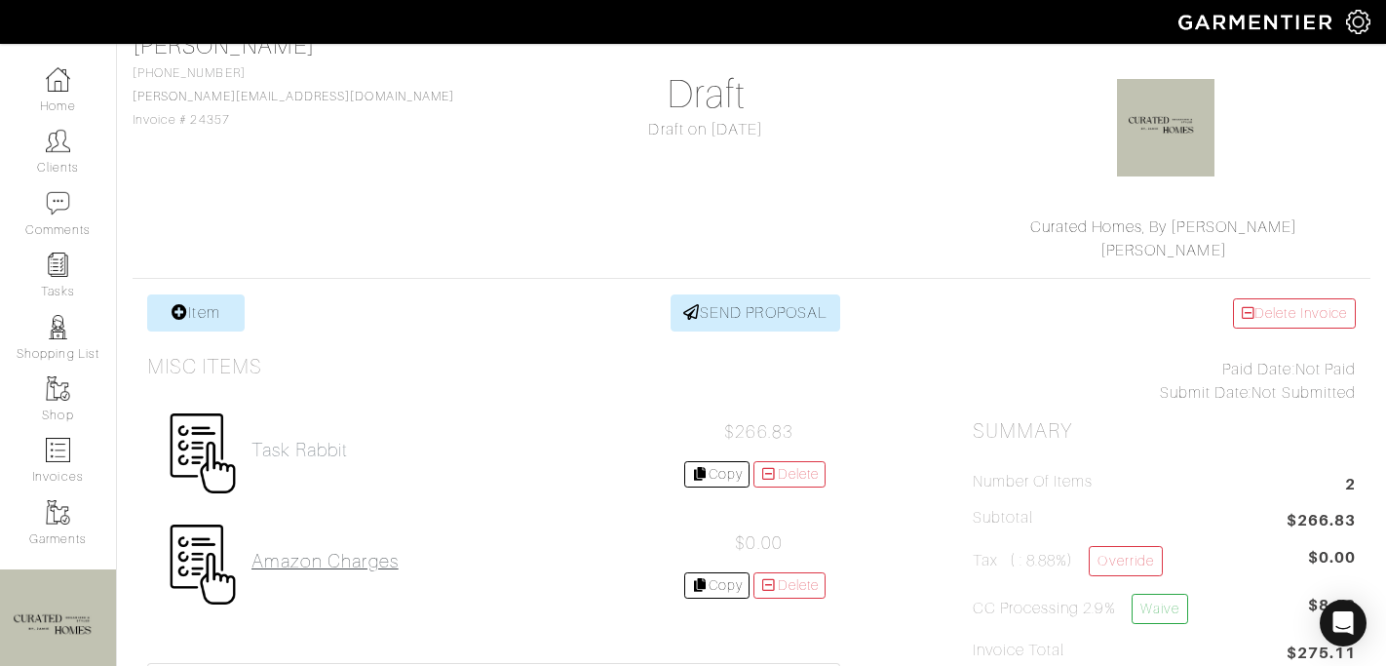
click at [361, 560] on h2 "Amazon Charges" at bounding box center [324, 561] width 147 height 22
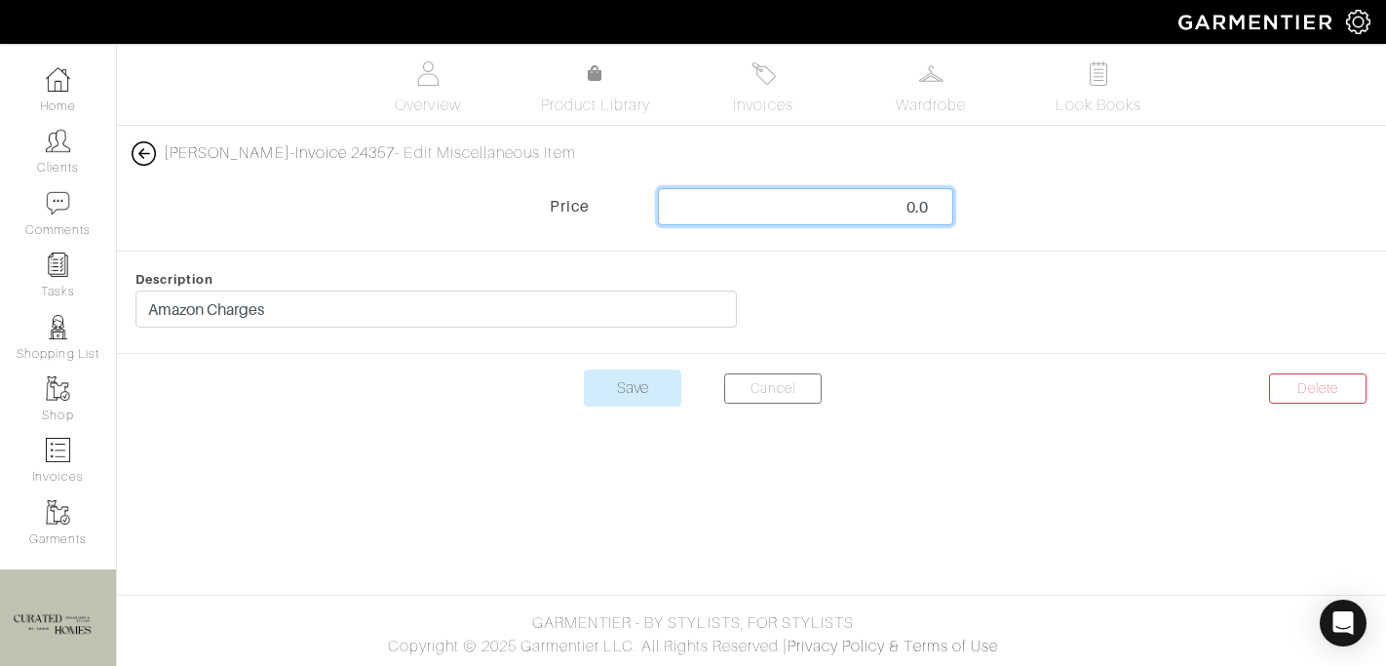
click at [839, 210] on input "0.0" at bounding box center [805, 206] width 295 height 37
click at [840, 210] on input "0.0" at bounding box center [805, 206] width 295 height 37
type input "42.44"
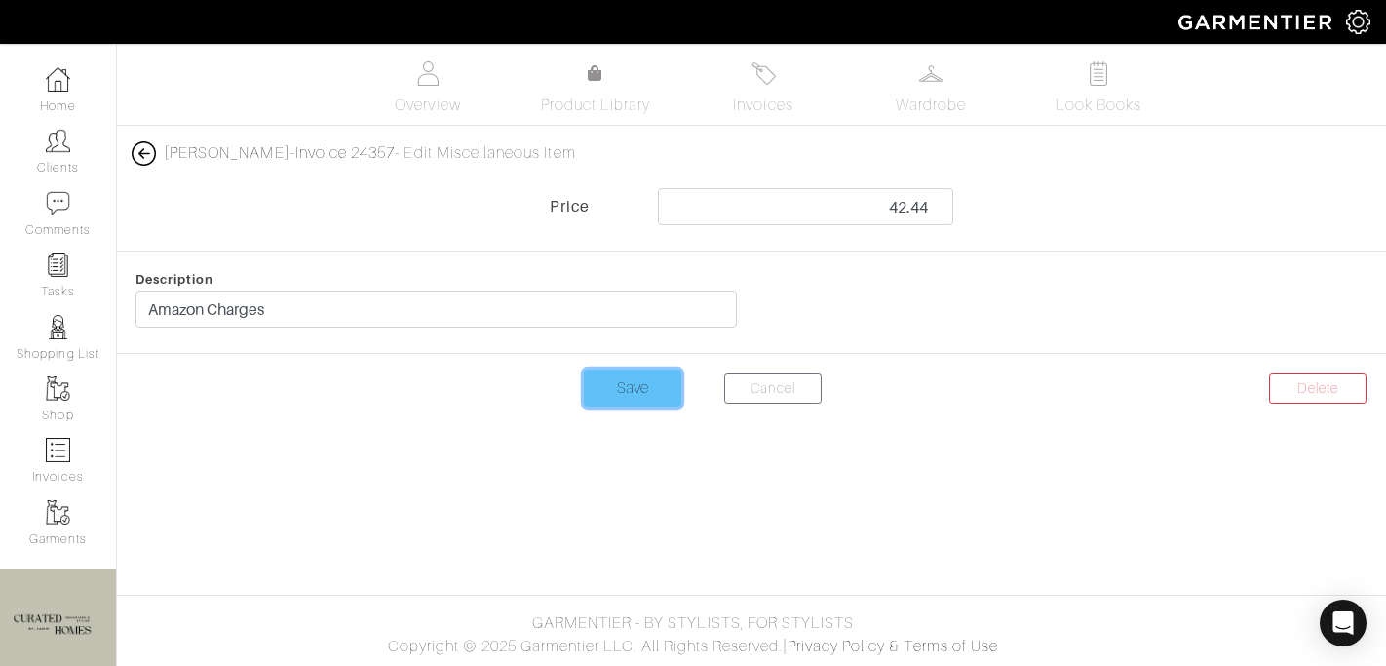
click at [633, 381] on input "Save" at bounding box center [632, 387] width 97 height 37
